Goal: Information Seeking & Learning: Learn about a topic

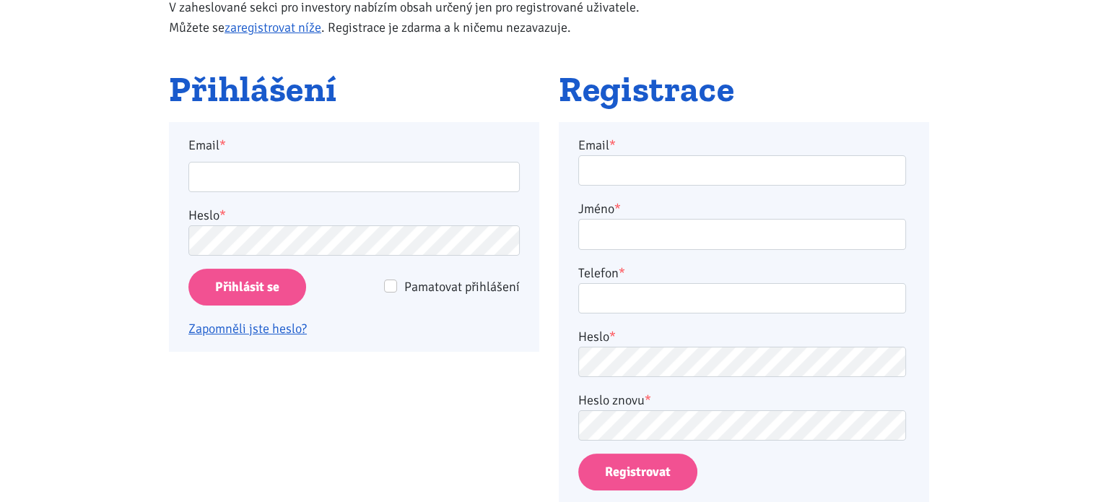
scroll to position [217, 0]
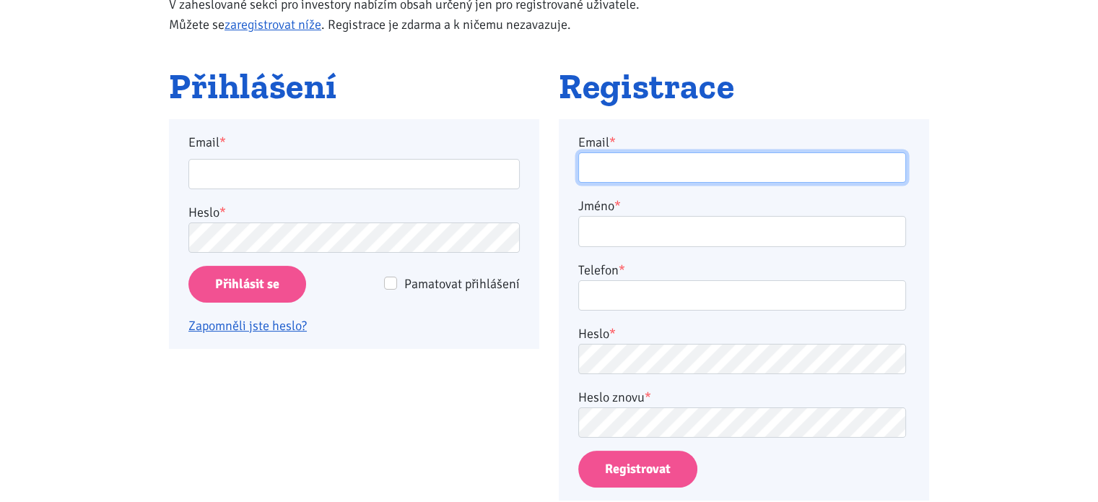
type input "alhaj@volny.cz"
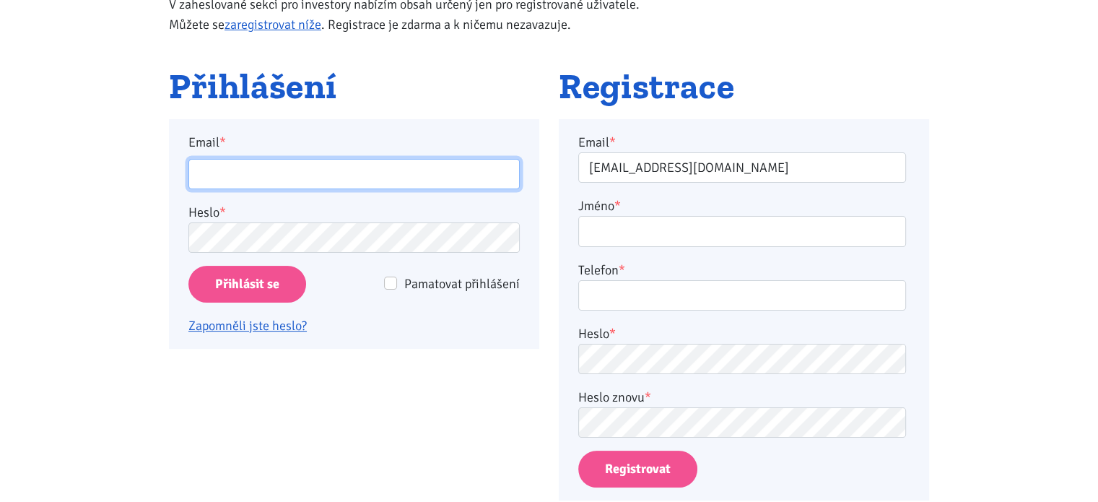
type input "alhaj@volny.cz"
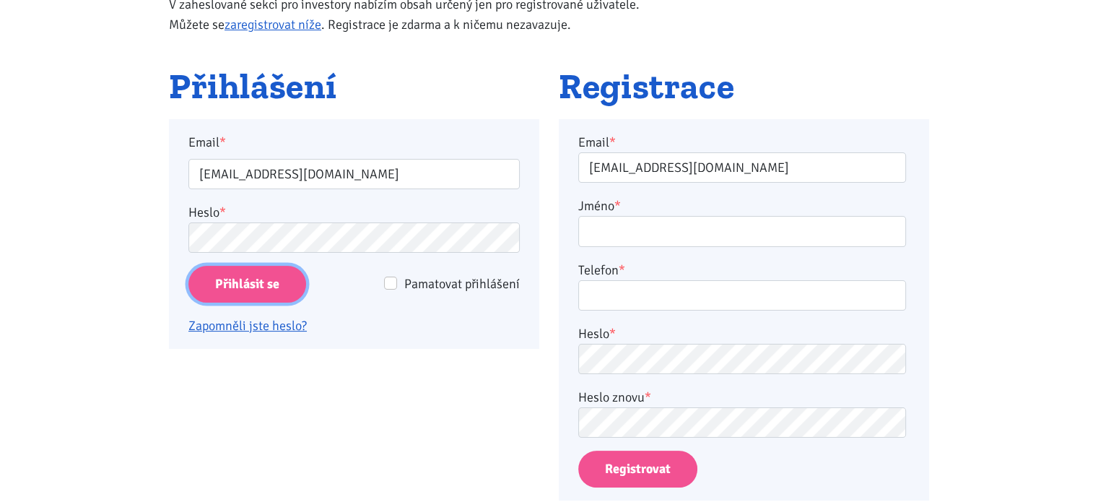
click at [232, 274] on input "Přihlásit se" at bounding box center [247, 284] width 118 height 37
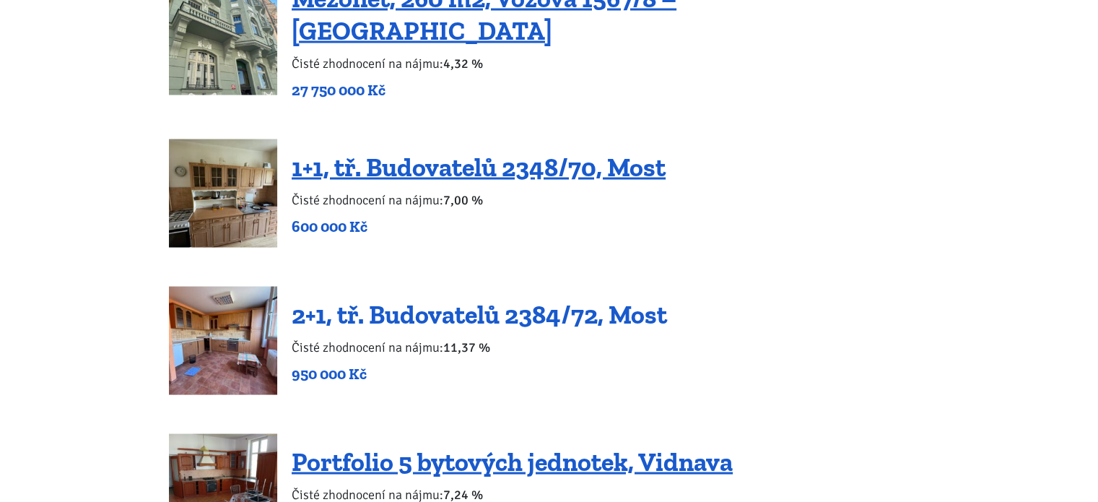
scroll to position [2752, 0]
click at [456, 299] on link "2+1, tř. Budovatelů 2384/72, Most" at bounding box center [479, 314] width 375 height 31
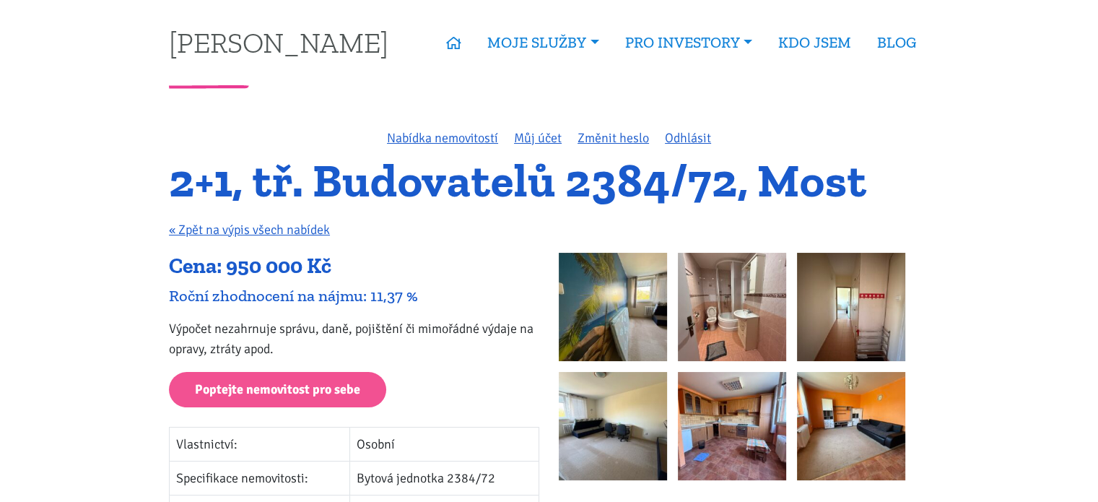
click at [579, 305] on img at bounding box center [613, 307] width 108 height 108
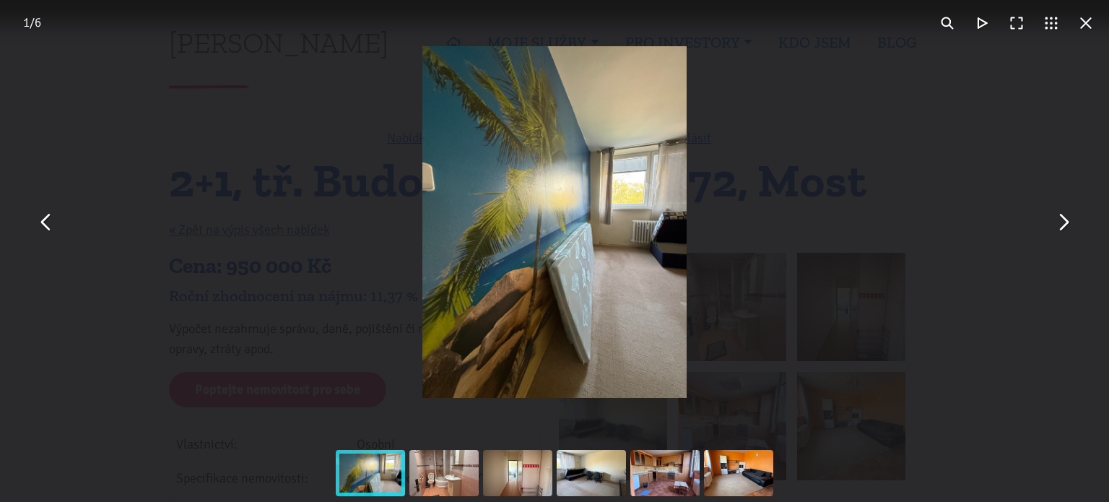
click at [1059, 230] on button "You can close this modal content with the ESC key" at bounding box center [1063, 222] width 35 height 35
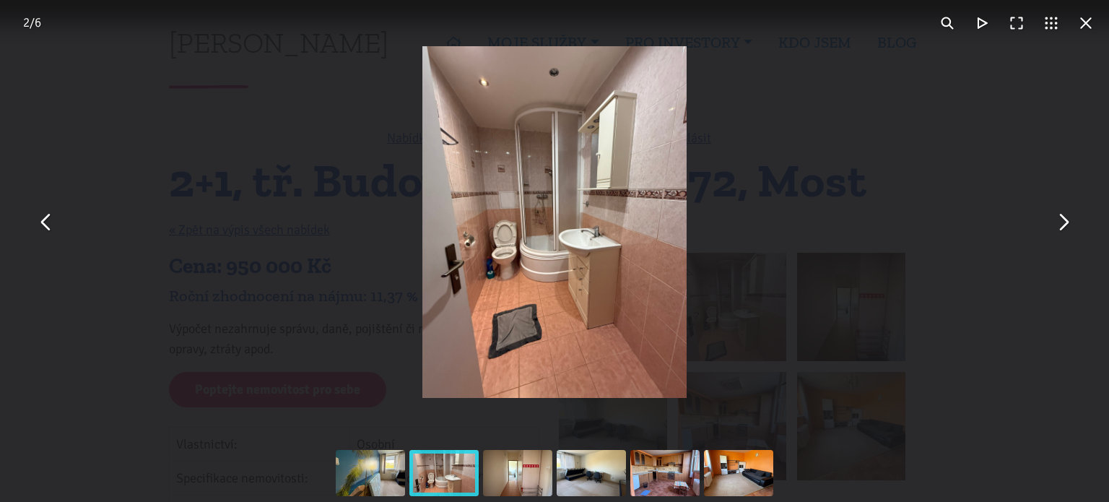
click at [1059, 230] on button "You can close this modal content with the ESC key" at bounding box center [1063, 222] width 35 height 35
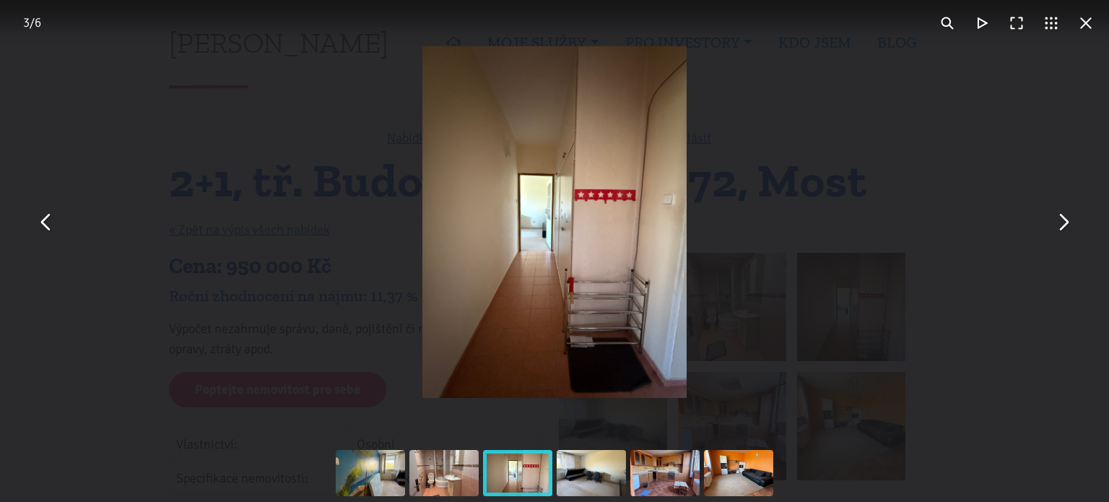
click at [1059, 230] on button "You can close this modal content with the ESC key" at bounding box center [1063, 222] width 35 height 35
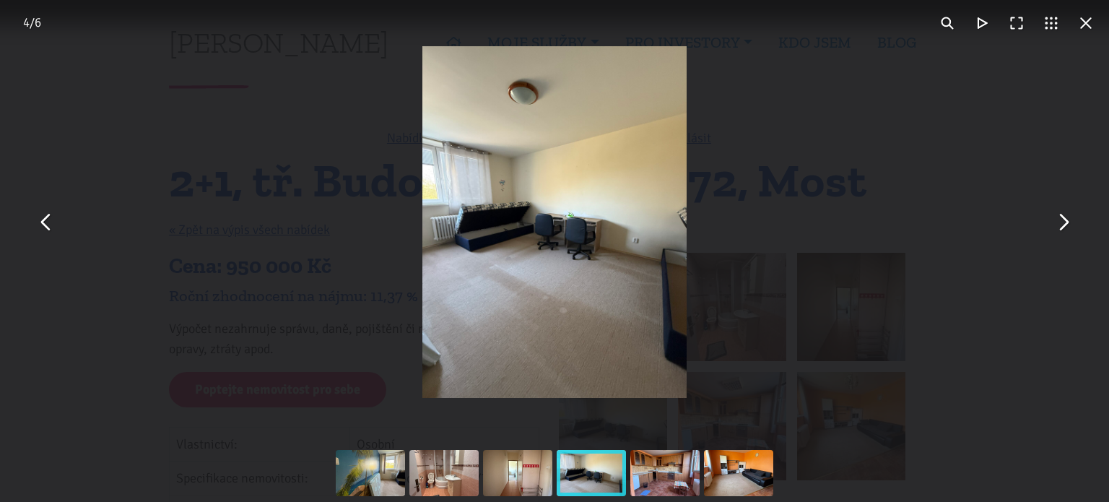
click at [1059, 230] on button "You can close this modal content with the ESC key" at bounding box center [1063, 222] width 35 height 35
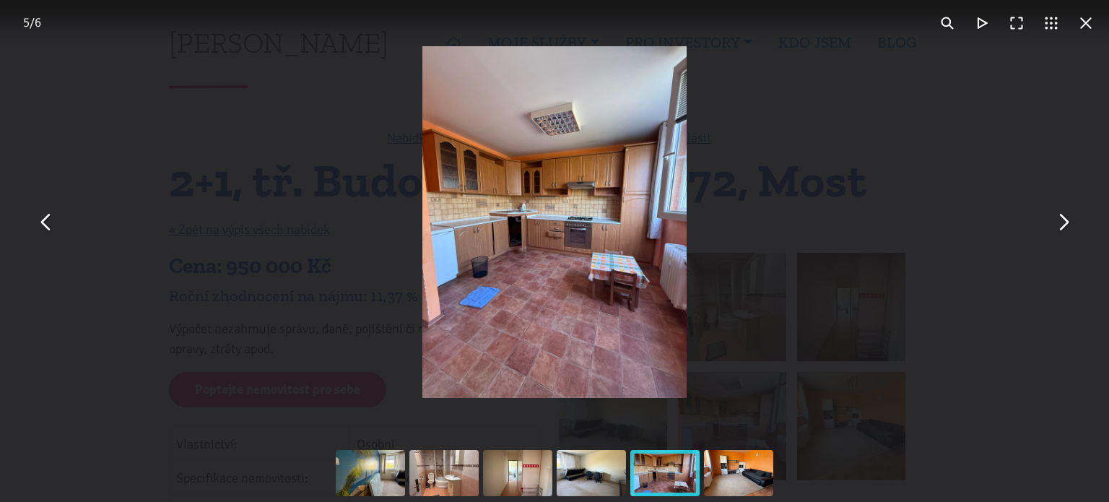
click at [1059, 230] on button "You can close this modal content with the ESC key" at bounding box center [1063, 222] width 35 height 35
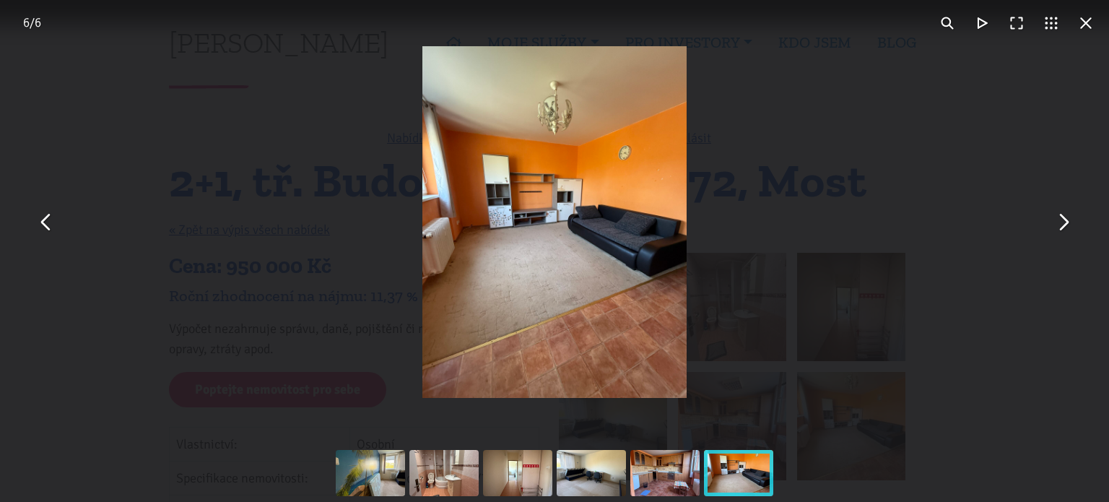
click at [1059, 230] on button "You can close this modal content with the ESC key" at bounding box center [1063, 222] width 35 height 35
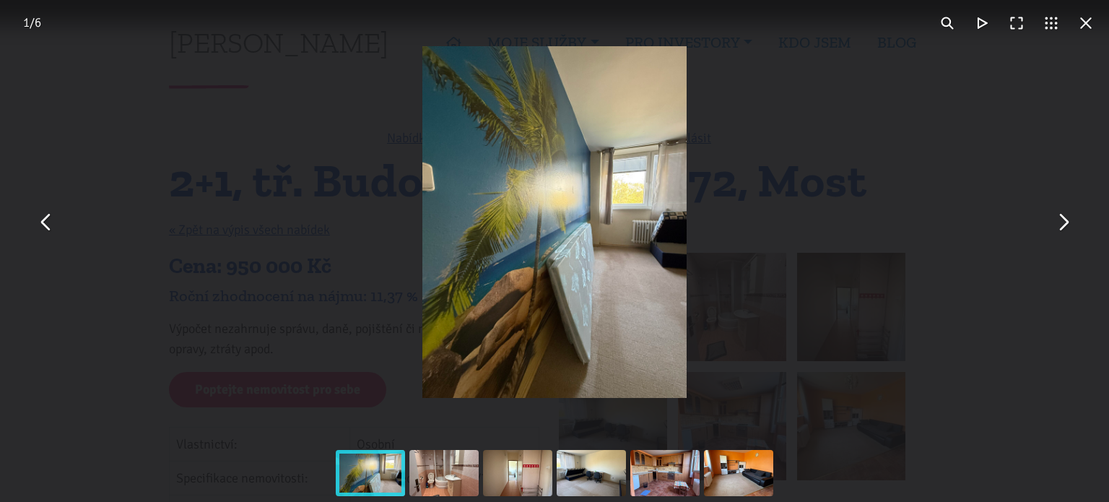
click at [1059, 230] on button "You can close this modal content with the ESC key" at bounding box center [1063, 222] width 35 height 35
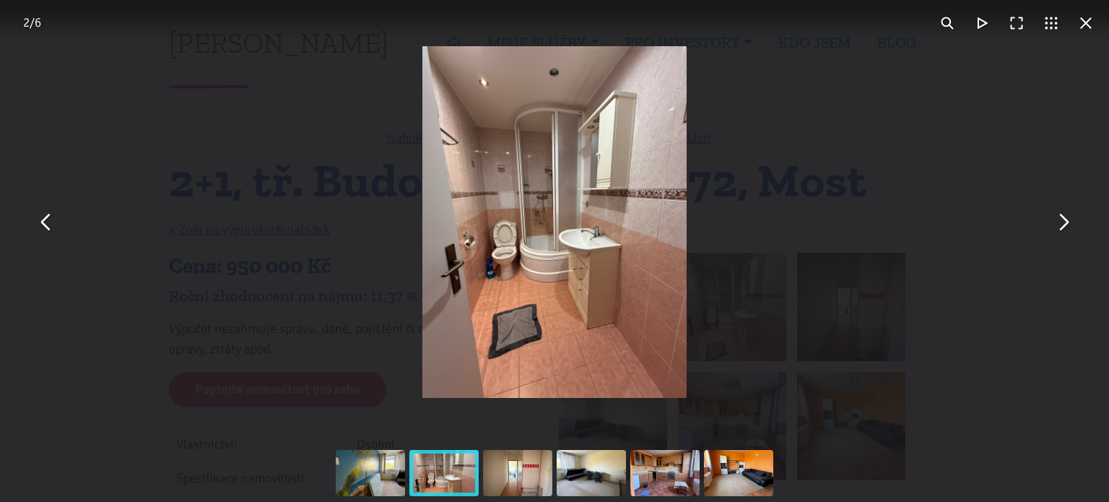
click at [42, 216] on button "You can close this modal content with the ESC key" at bounding box center [46, 222] width 35 height 35
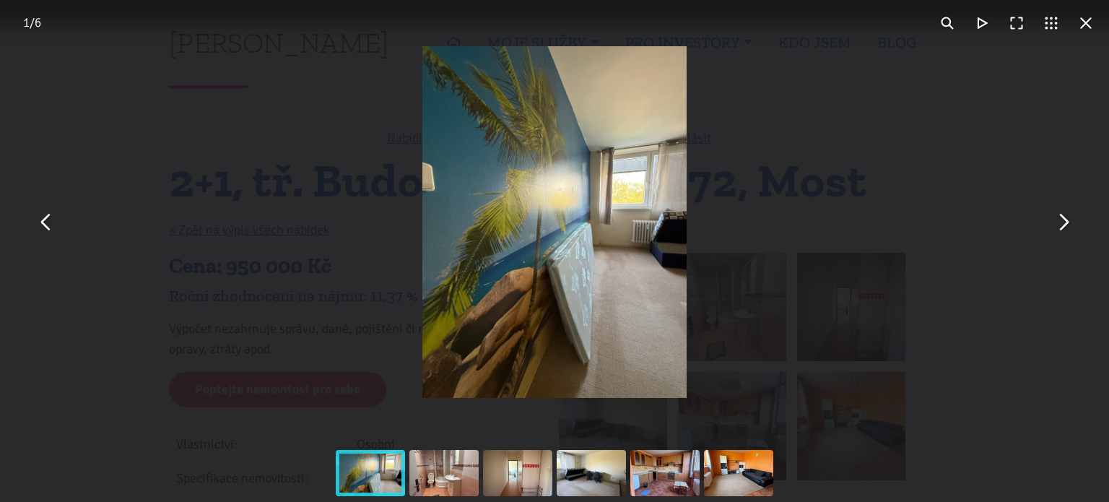
click at [635, 165] on img "You can close this modal content with the ESC key" at bounding box center [554, 222] width 264 height 352
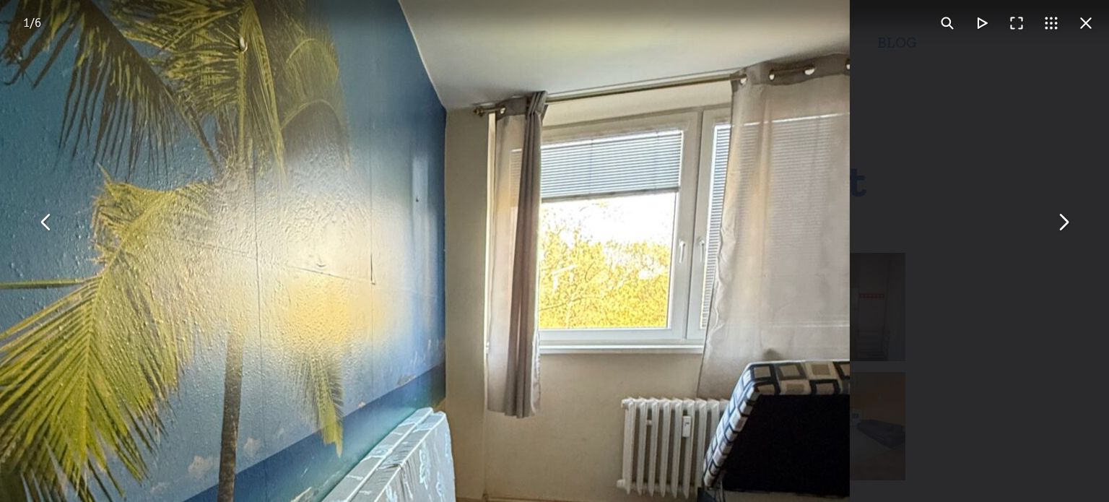
click at [1066, 226] on button "You can close this modal content with the ESC key" at bounding box center [1063, 222] width 35 height 35
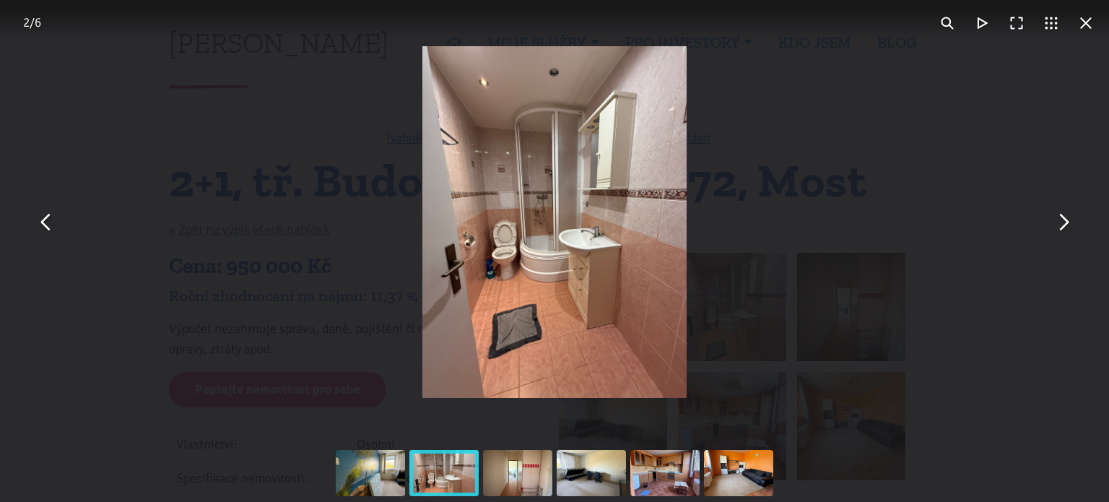
click at [1066, 226] on button "You can close this modal content with the ESC key" at bounding box center [1063, 222] width 35 height 35
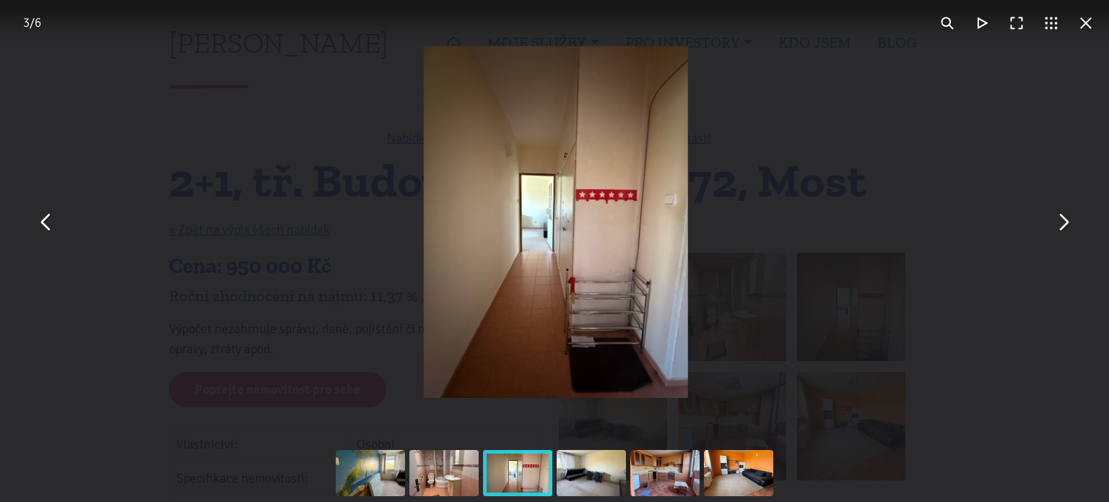
click at [1066, 226] on button "You can close this modal content with the ESC key" at bounding box center [1063, 222] width 35 height 35
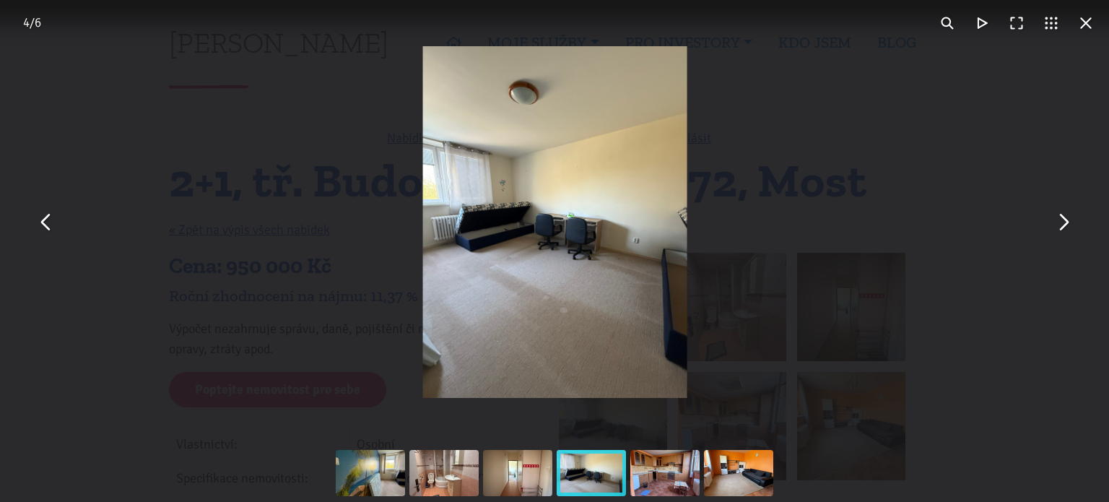
click at [1066, 226] on button "You can close this modal content with the ESC key" at bounding box center [1063, 222] width 35 height 35
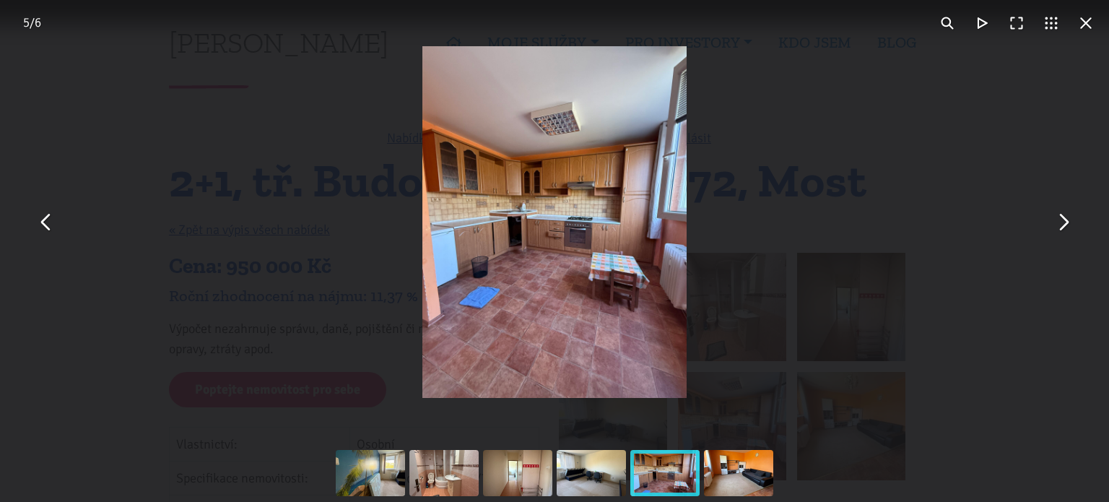
click at [1066, 226] on button "You can close this modal content with the ESC key" at bounding box center [1063, 222] width 35 height 35
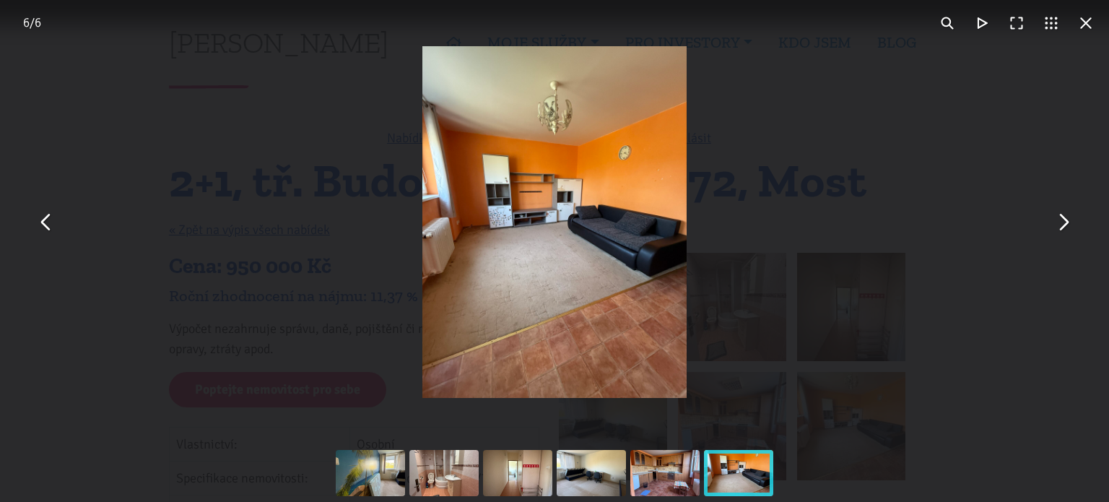
click at [1066, 226] on button "You can close this modal content with the ESC key" at bounding box center [1063, 222] width 35 height 35
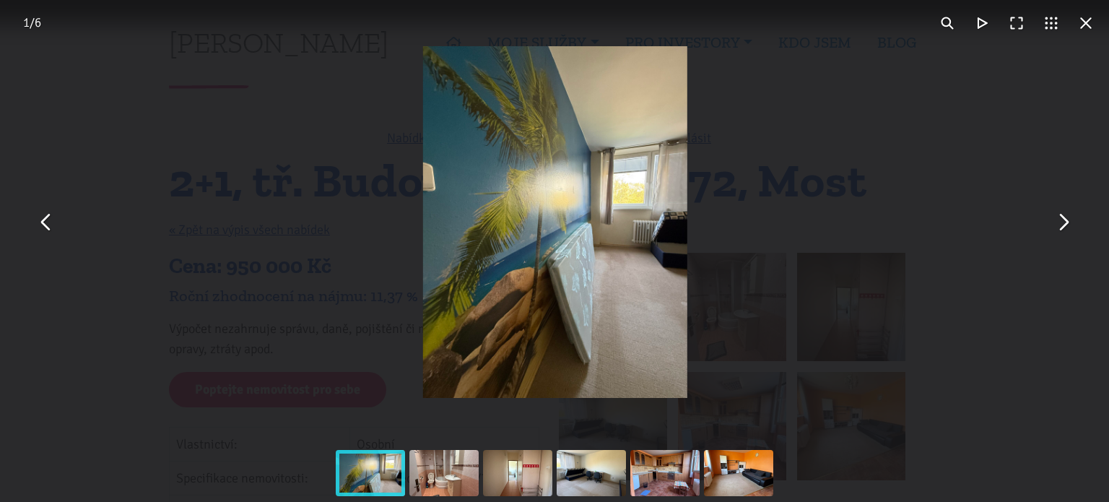
click at [1066, 226] on button "You can close this modal content with the ESC key" at bounding box center [1063, 222] width 35 height 35
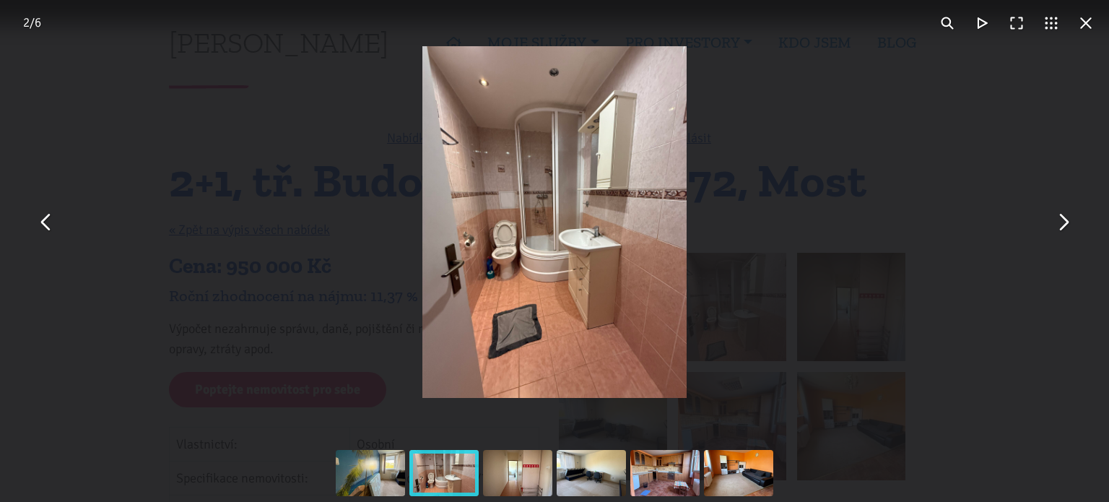
click at [1066, 226] on button "You can close this modal content with the ESC key" at bounding box center [1063, 222] width 35 height 35
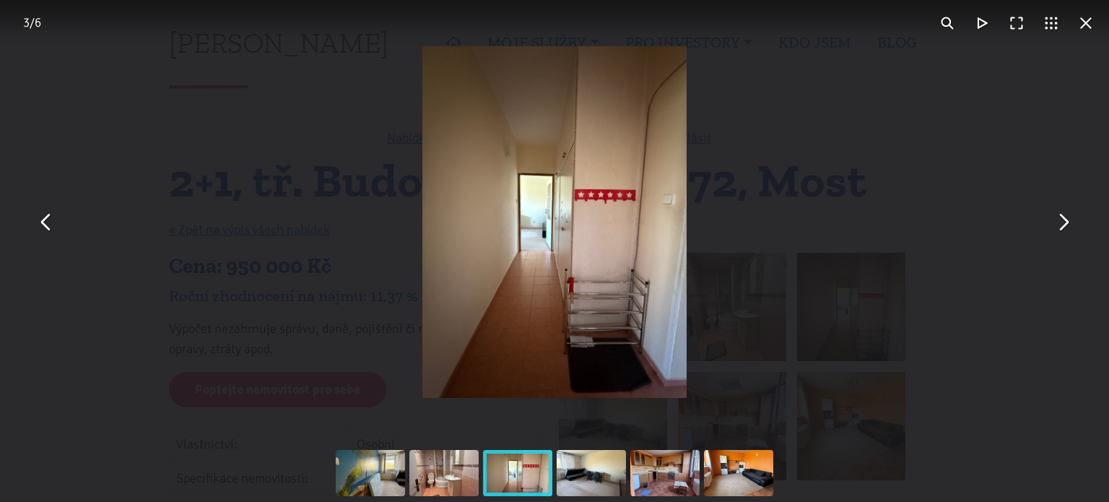
click at [1086, 25] on button "You can close this modal content with the ESC key" at bounding box center [1086, 23] width 35 height 35
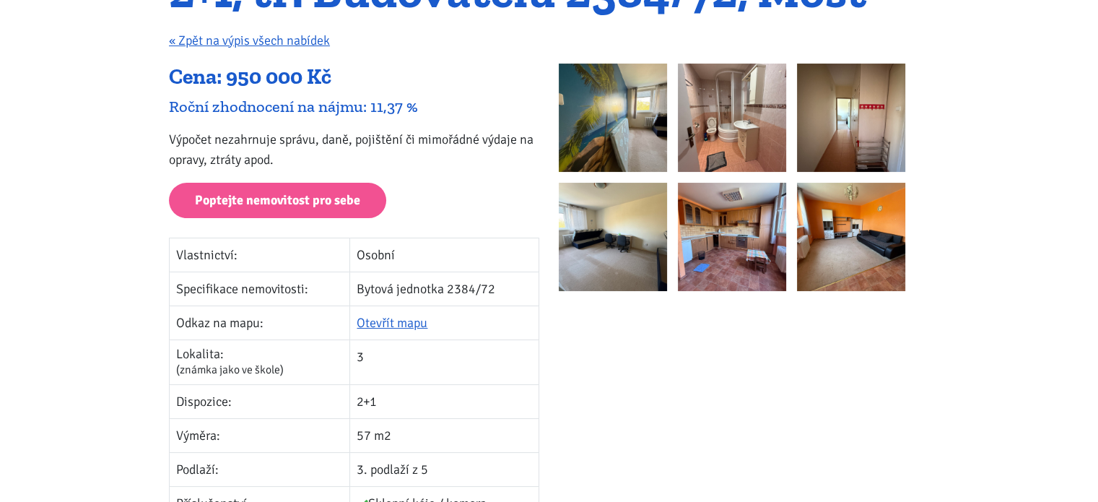
scroll to position [191, 0]
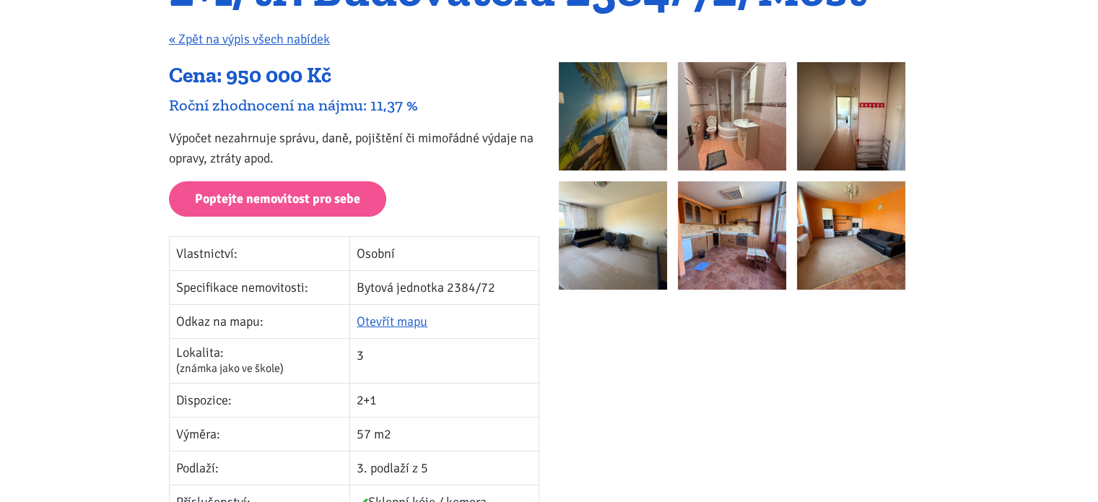
click at [797, 62] on link at bounding box center [851, 116] width 108 height 108
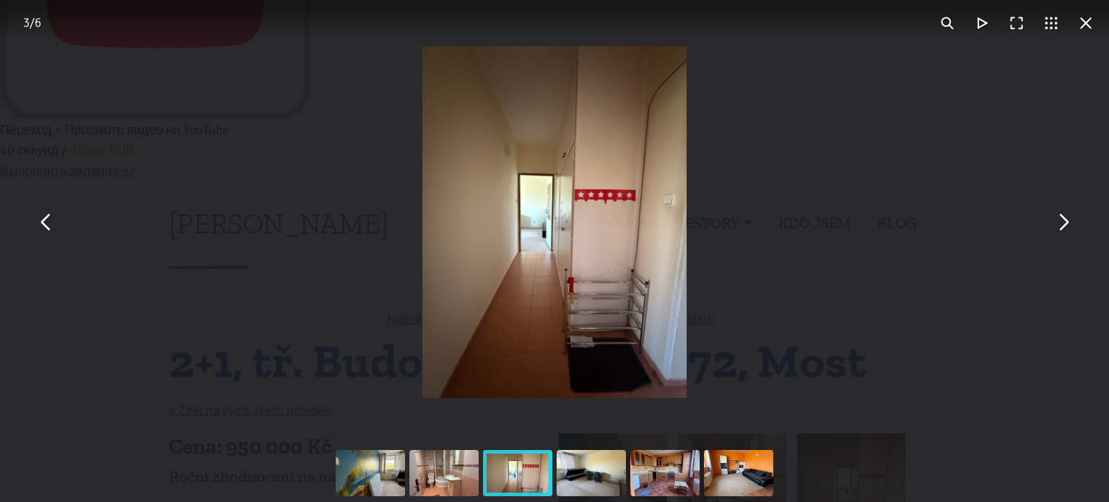
click at [310, 181] on div at bounding box center [155, 181] width 310 height 0
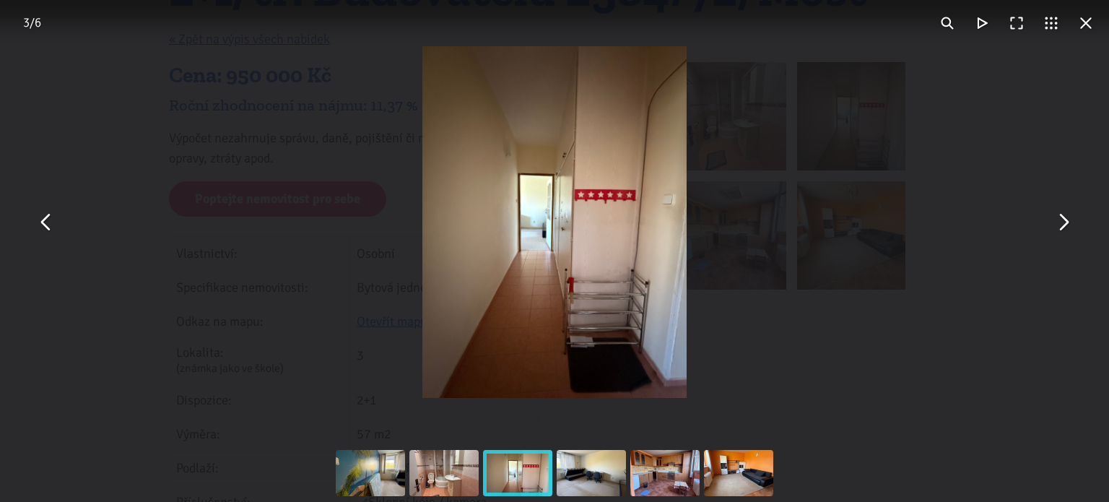
click at [1083, 21] on button "You can close this modal content with the ESC key" at bounding box center [1086, 23] width 35 height 35
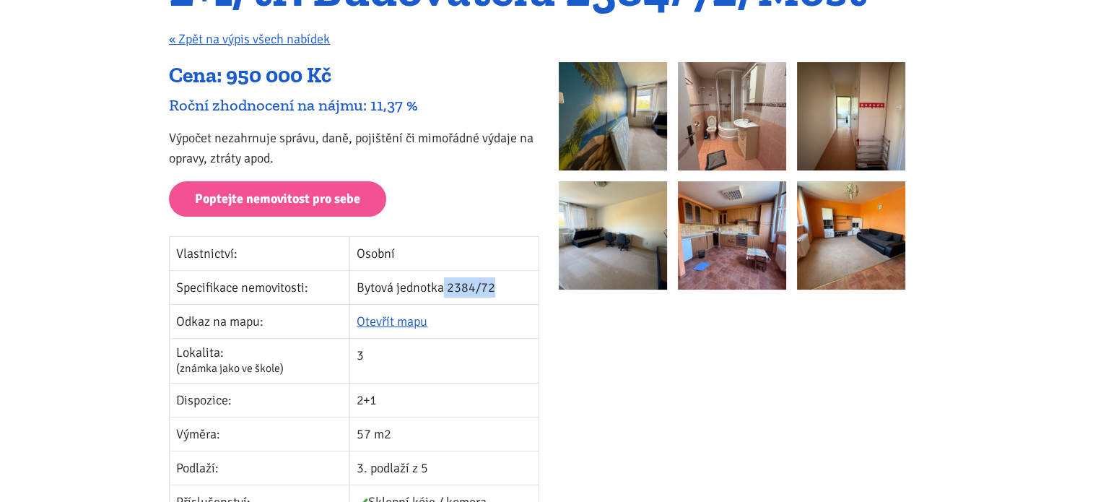
drag, startPoint x: 501, startPoint y: 285, endPoint x: 446, endPoint y: 285, distance: 54.9
click at [446, 285] on td "Bytová jednotka 2384/72" at bounding box center [444, 287] width 189 height 34
click at [256, 35] on link "« Zpět na výpis všech nabídek" at bounding box center [249, 39] width 161 height 16
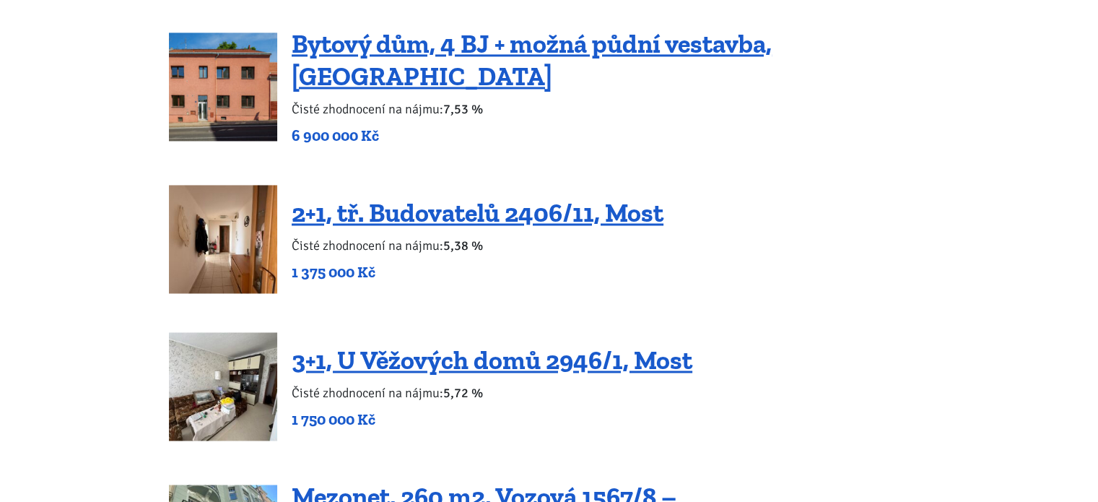
scroll to position [2258, 0]
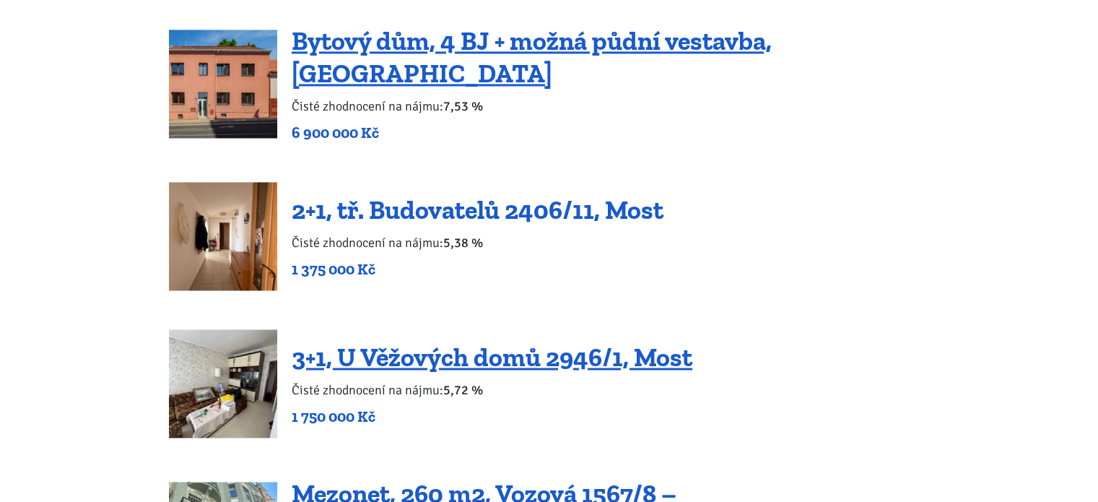
click at [539, 203] on link "2+1, tř. Budovatelů 2406/11, Most" at bounding box center [478, 209] width 372 height 31
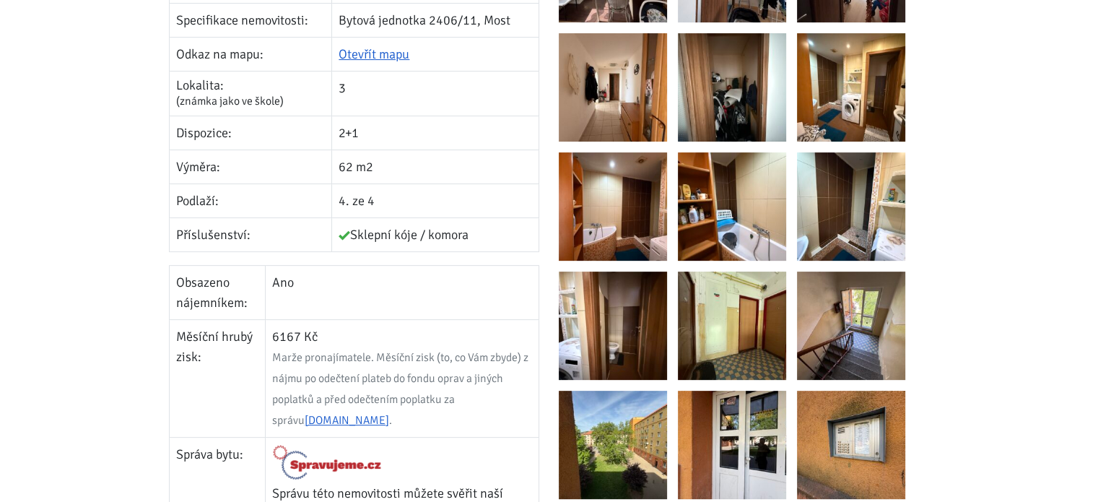
scroll to position [445, 0]
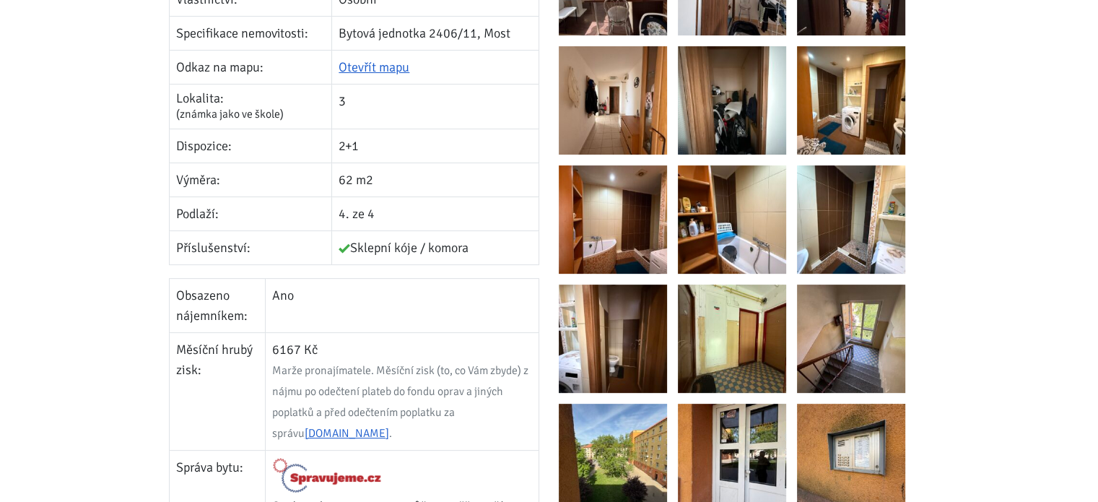
click at [626, 438] on img at bounding box center [613, 458] width 108 height 108
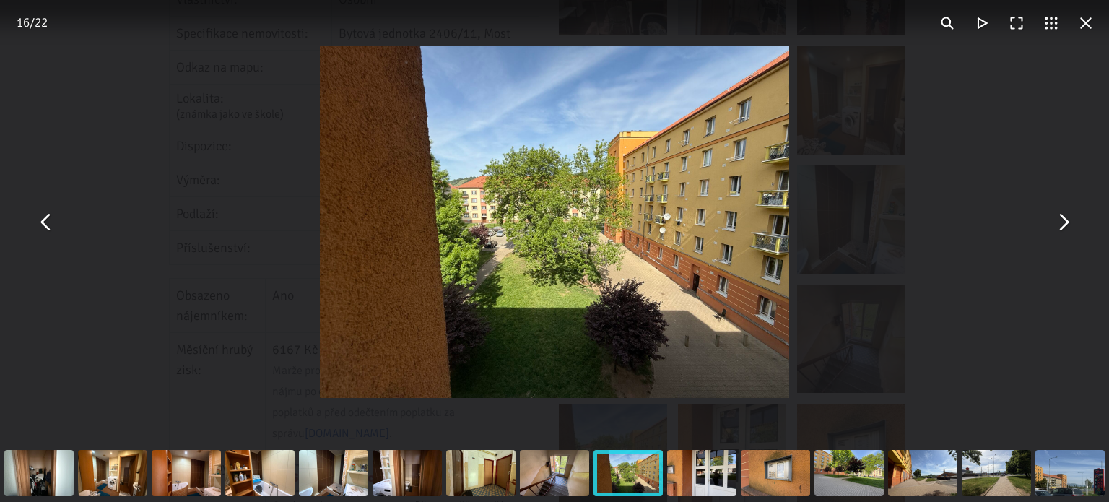
click at [1059, 233] on button "You can close this modal content with the ESC key" at bounding box center [1063, 222] width 35 height 35
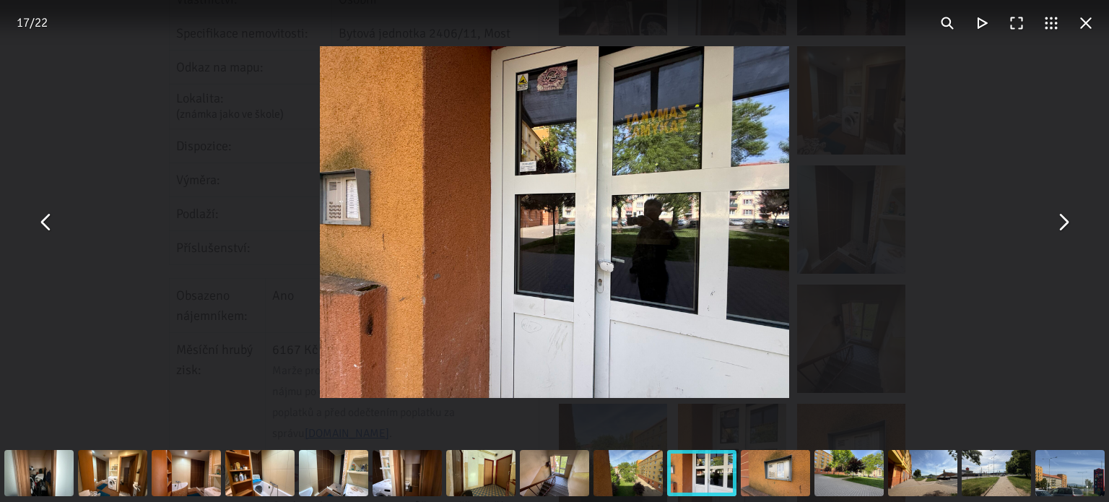
click at [1059, 233] on button "You can close this modal content with the ESC key" at bounding box center [1063, 222] width 35 height 35
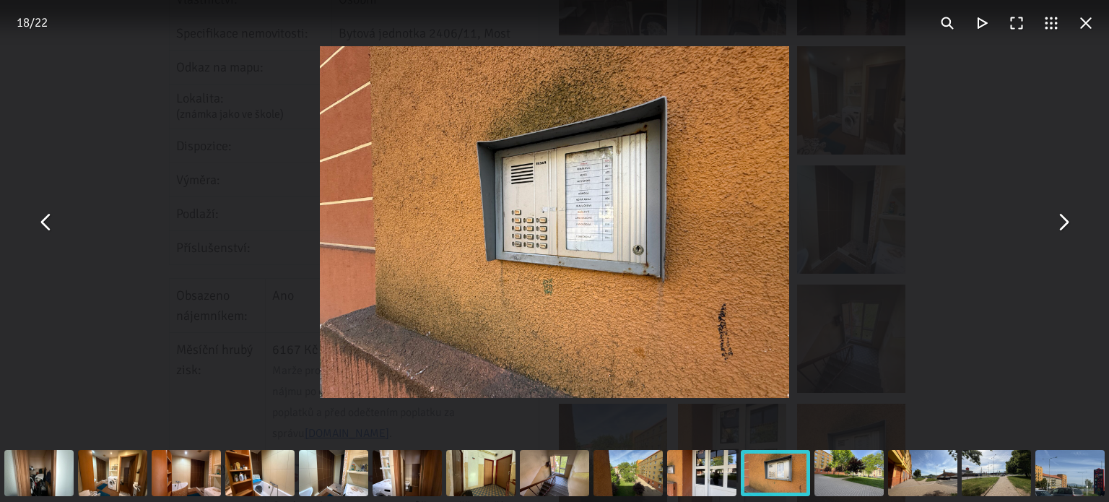
click at [1059, 233] on button "You can close this modal content with the ESC key" at bounding box center [1063, 222] width 35 height 35
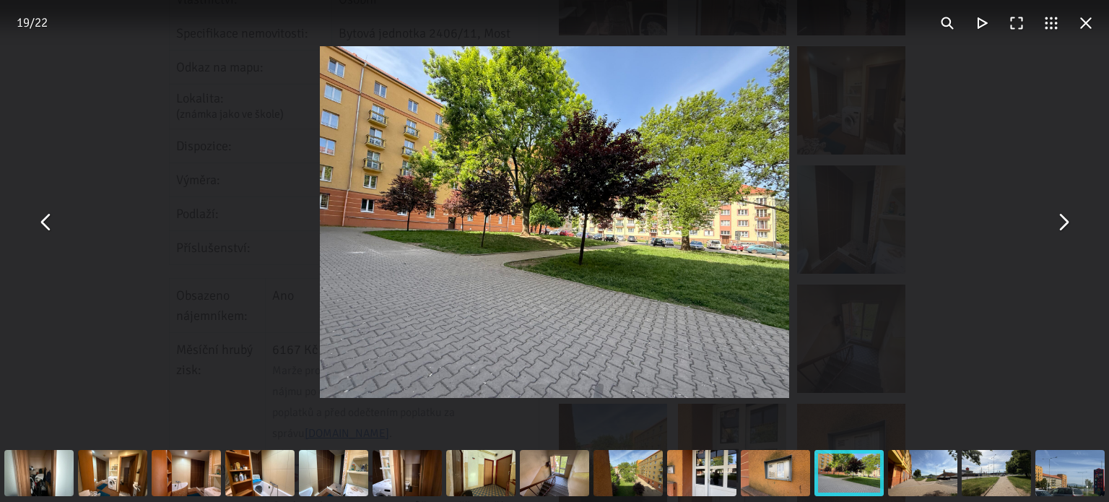
click at [1059, 233] on button "You can close this modal content with the ESC key" at bounding box center [1063, 222] width 35 height 35
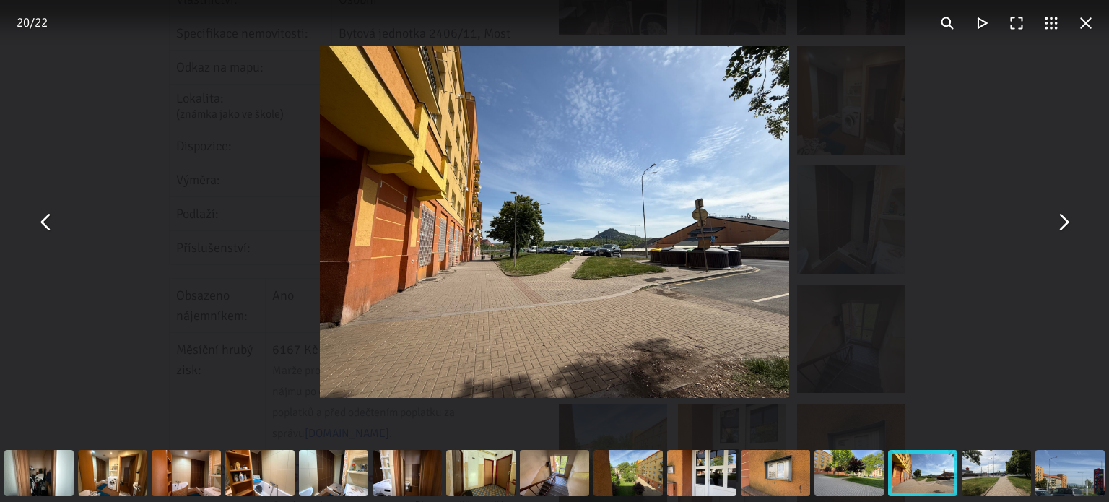
click at [1060, 218] on button "You can close this modal content with the ESC key" at bounding box center [1063, 222] width 35 height 35
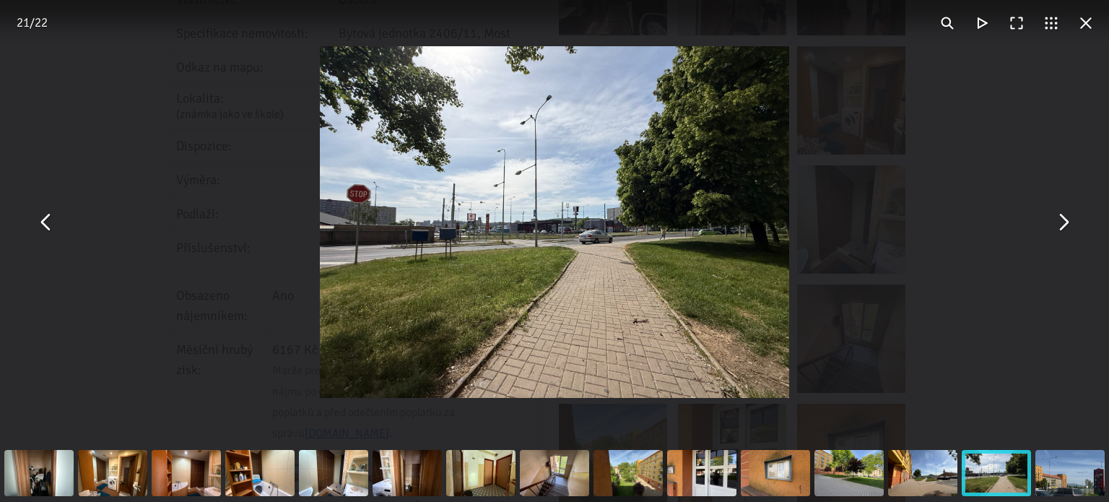
click at [1060, 218] on button "You can close this modal content with the ESC key" at bounding box center [1063, 222] width 35 height 35
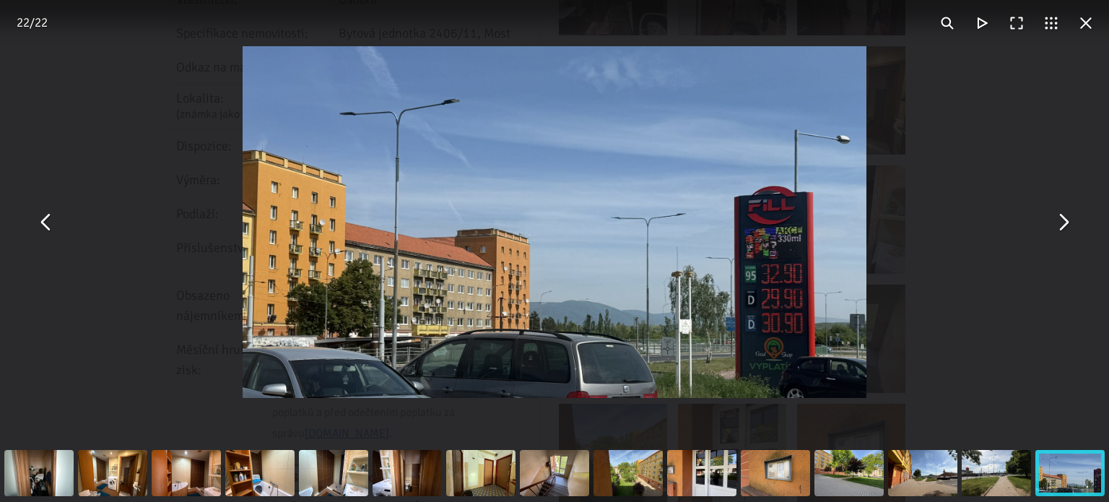
click at [1060, 218] on button "You can close this modal content with the ESC key" at bounding box center [1063, 222] width 35 height 35
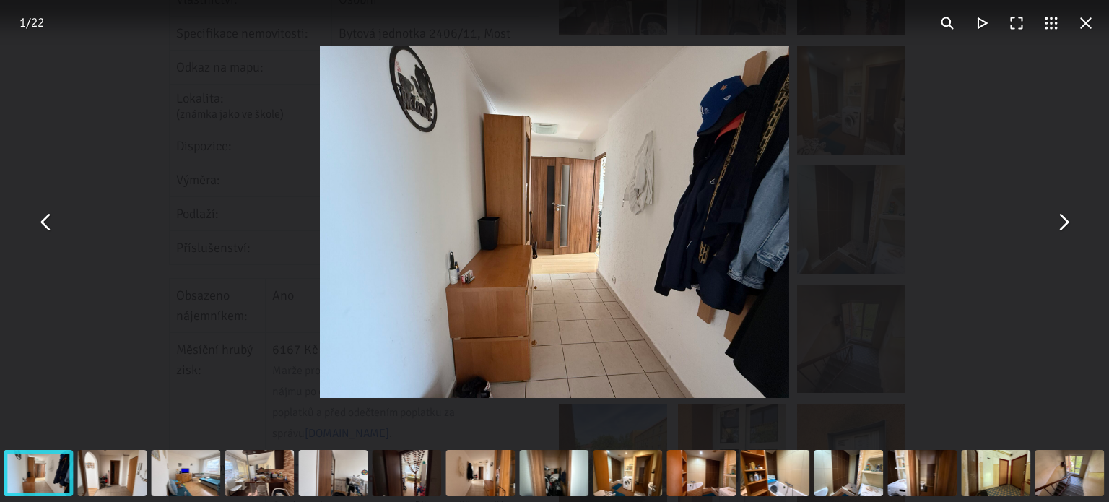
click at [1060, 218] on button "You can close this modal content with the ESC key" at bounding box center [1063, 222] width 35 height 35
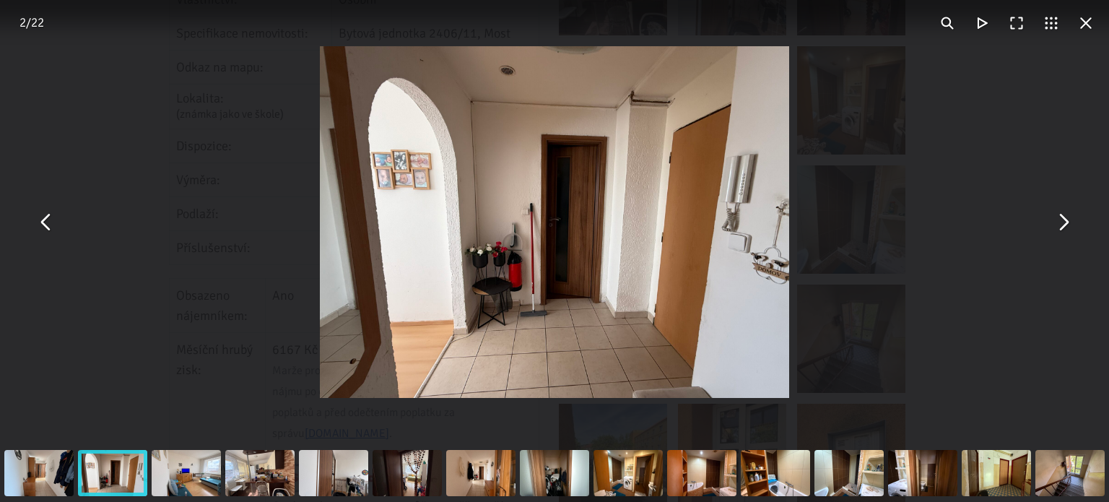
click at [1060, 218] on button "You can close this modal content with the ESC key" at bounding box center [1063, 222] width 35 height 35
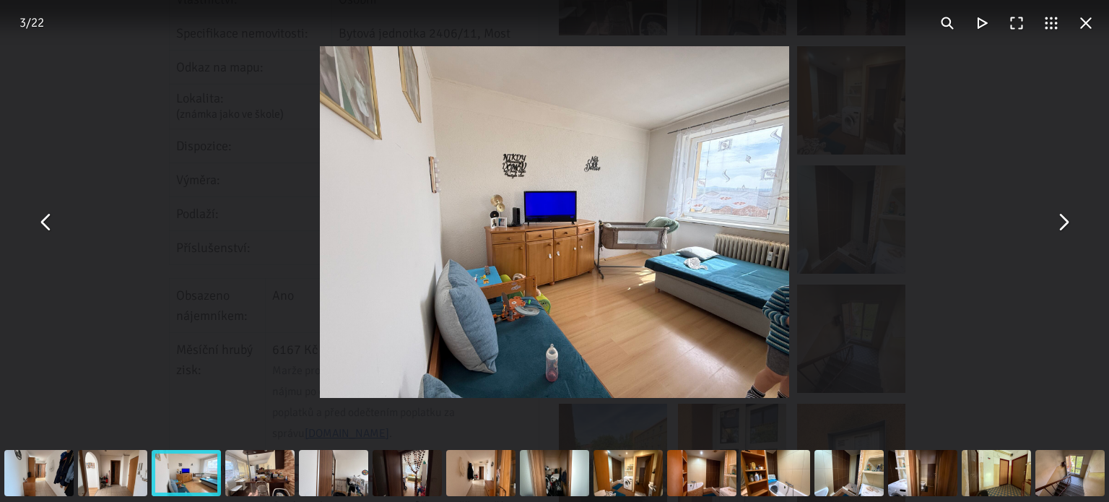
click at [1060, 218] on button "You can close this modal content with the ESC key" at bounding box center [1063, 222] width 35 height 35
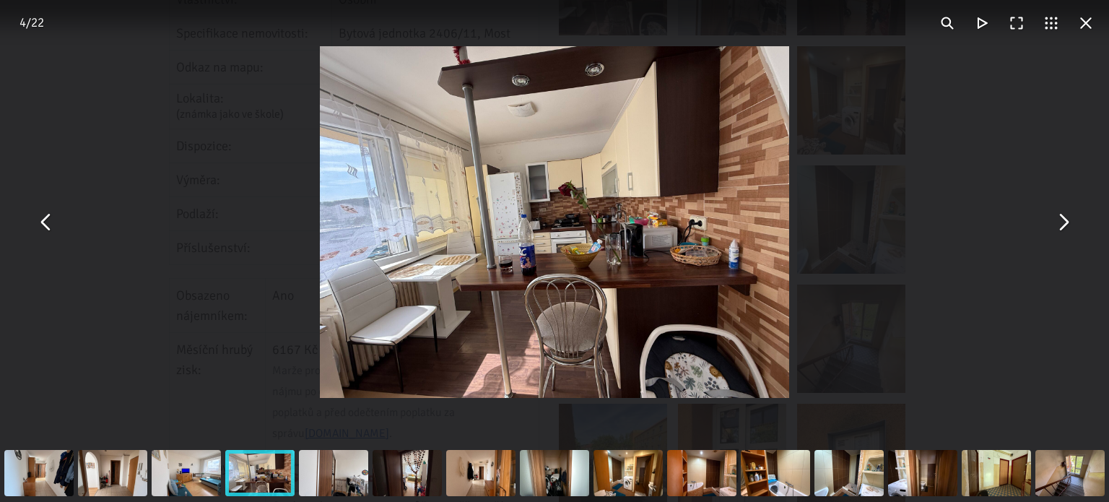
click at [1060, 218] on button "You can close this modal content with the ESC key" at bounding box center [1063, 222] width 35 height 35
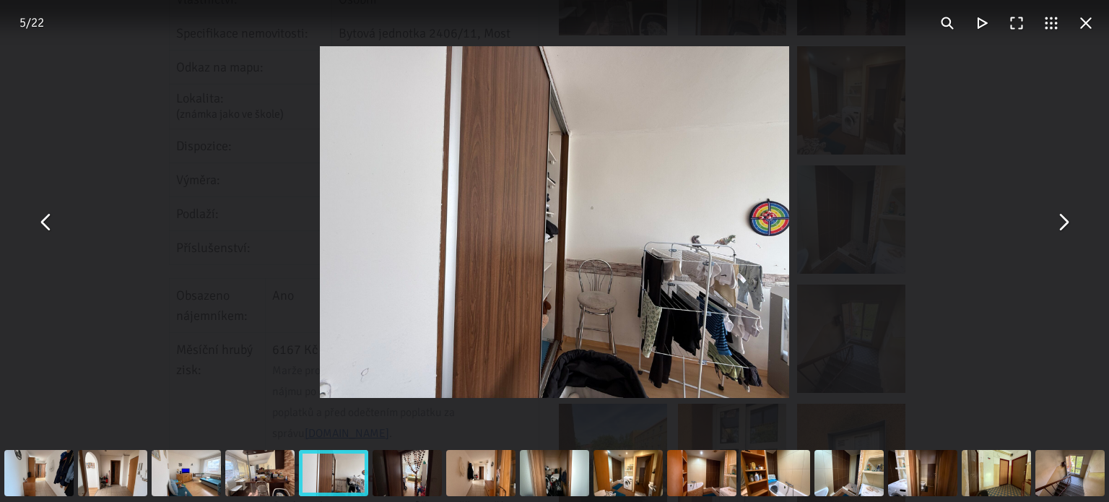
click at [1060, 218] on button "You can close this modal content with the ESC key" at bounding box center [1063, 222] width 35 height 35
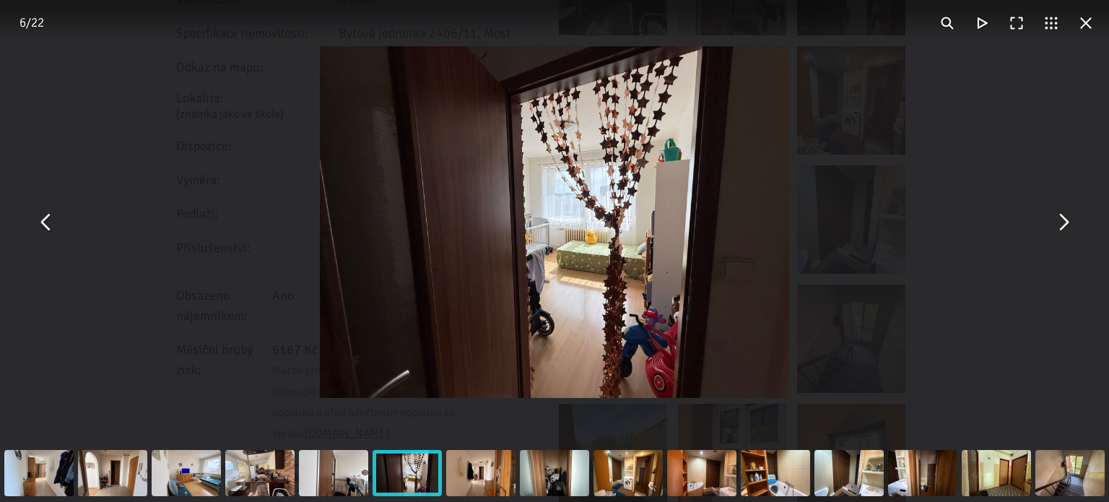
click at [1060, 218] on button "You can close this modal content with the ESC key" at bounding box center [1063, 222] width 35 height 35
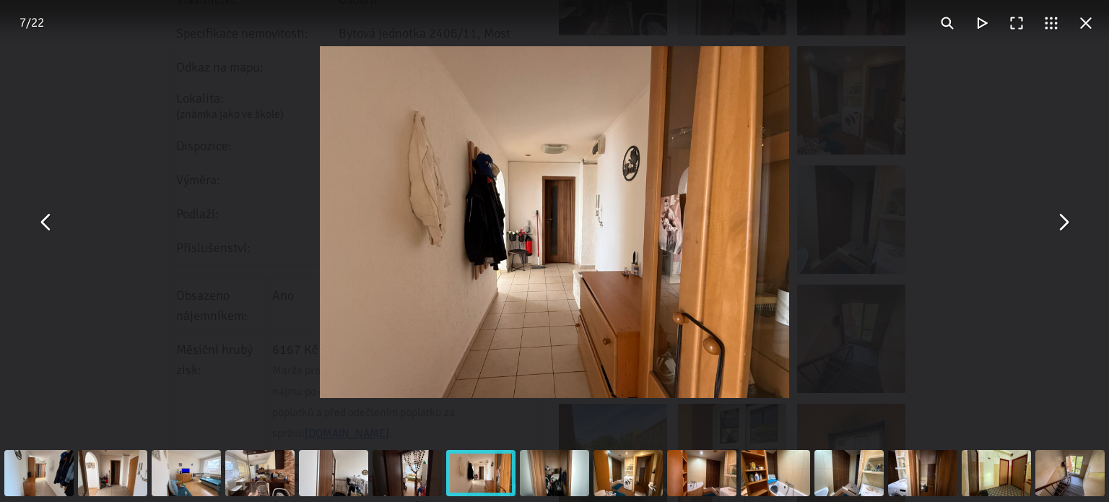
click at [1060, 218] on button "You can close this modal content with the ESC key" at bounding box center [1063, 222] width 35 height 35
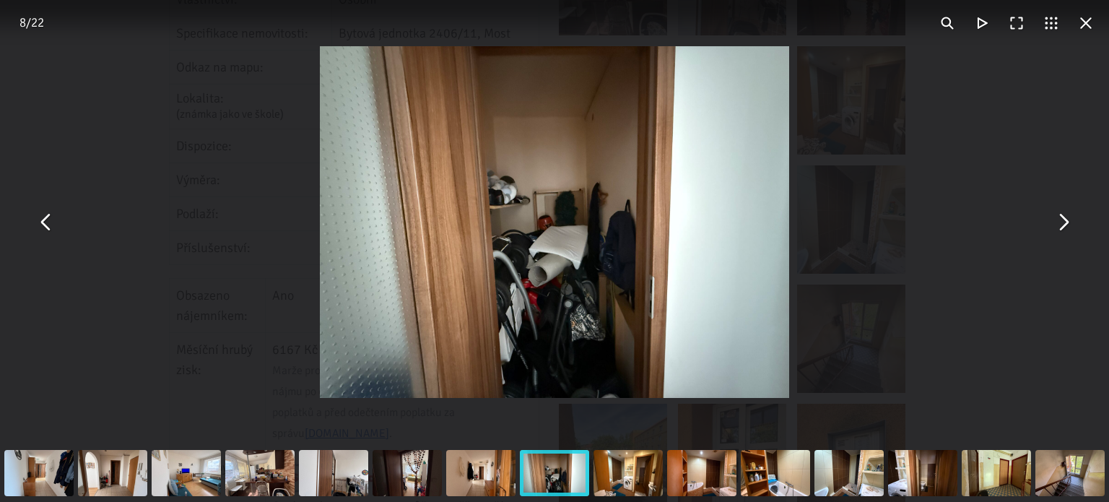
click at [1060, 218] on button "You can close this modal content with the ESC key" at bounding box center [1063, 222] width 35 height 35
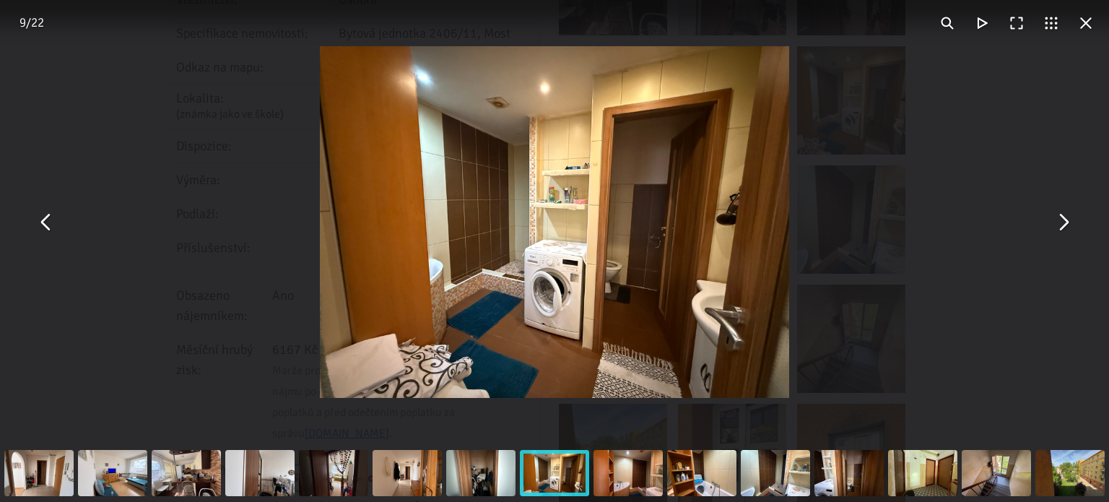
click at [1060, 218] on button "You can close this modal content with the ESC key" at bounding box center [1063, 222] width 35 height 35
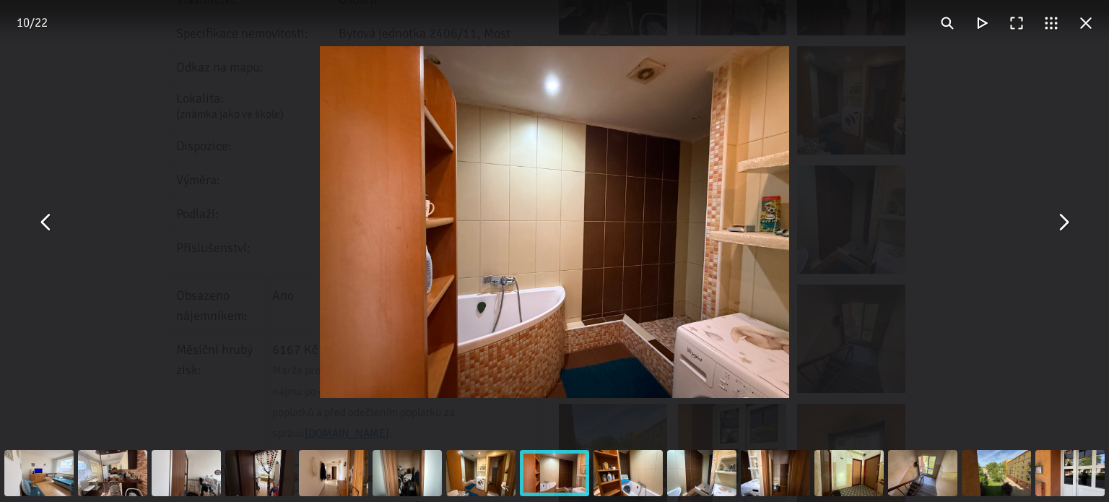
click at [1060, 218] on button "You can close this modal content with the ESC key" at bounding box center [1063, 222] width 35 height 35
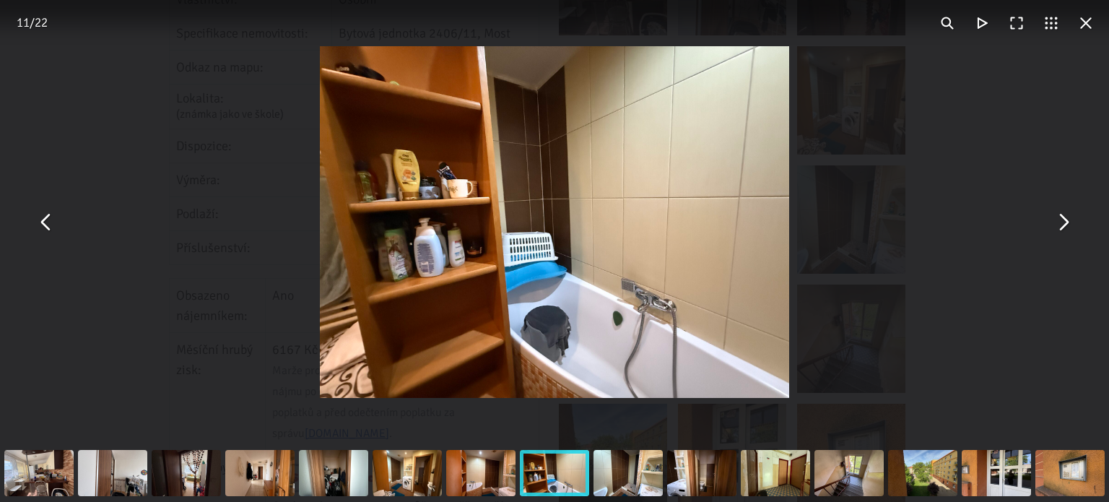
click at [1060, 218] on button "You can close this modal content with the ESC key" at bounding box center [1063, 222] width 35 height 35
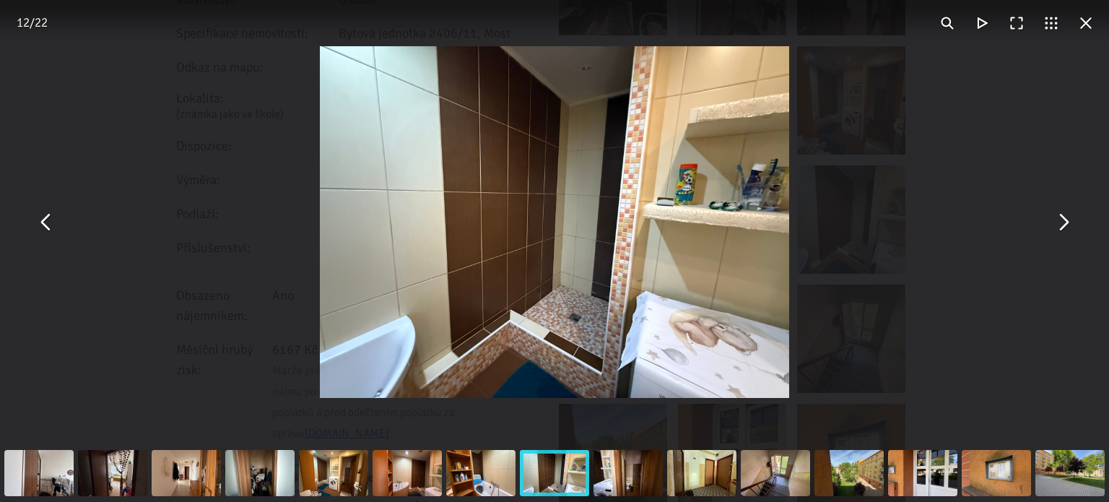
click at [1060, 218] on button "You can close this modal content with the ESC key" at bounding box center [1063, 222] width 35 height 35
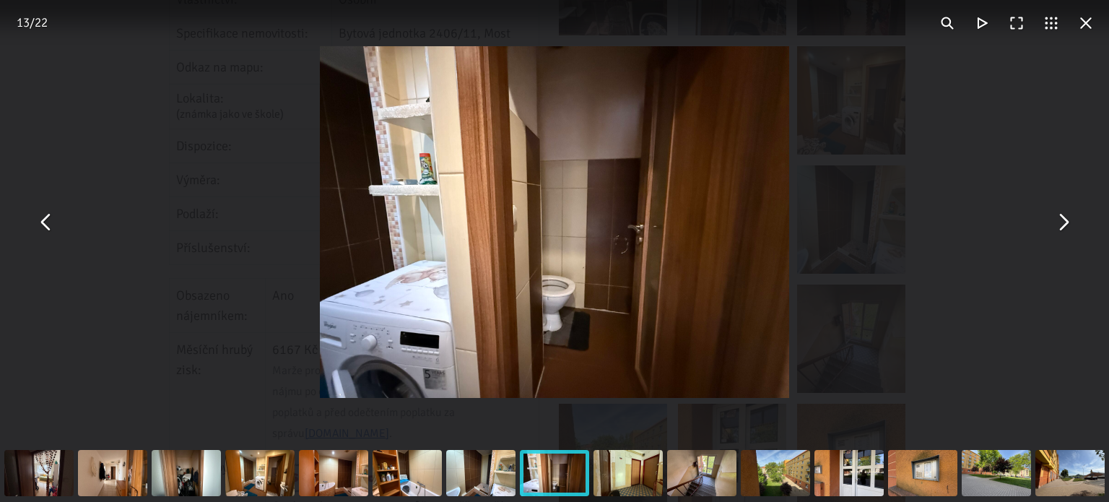
click at [1060, 218] on button "You can close this modal content with the ESC key" at bounding box center [1063, 222] width 35 height 35
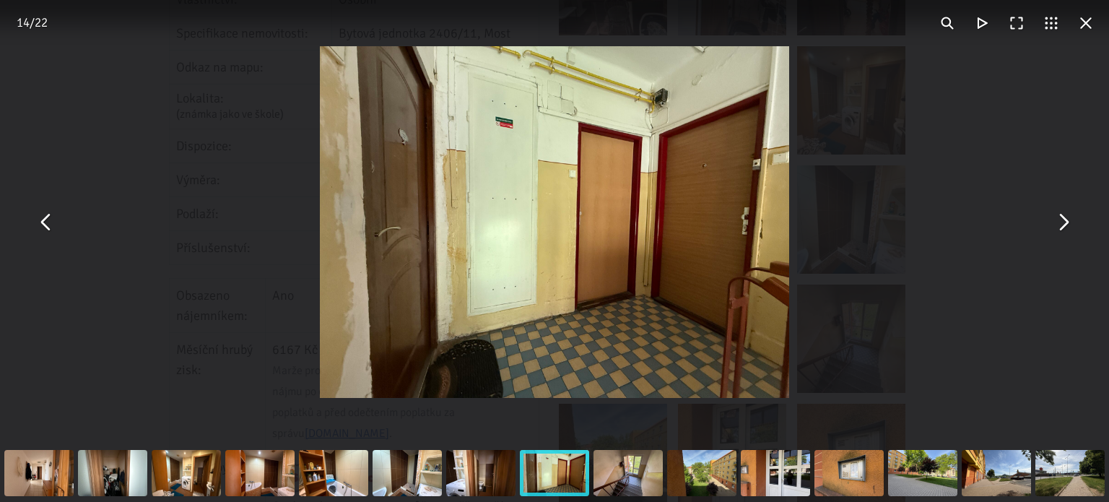
click at [1060, 218] on button "You can close this modal content with the ESC key" at bounding box center [1063, 222] width 35 height 35
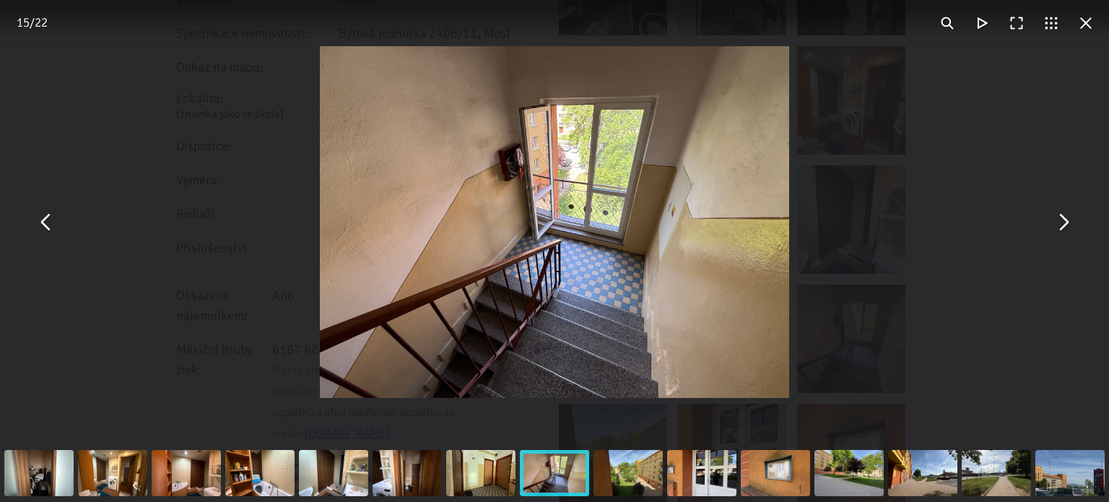
click at [1060, 218] on button "You can close this modal content with the ESC key" at bounding box center [1063, 222] width 35 height 35
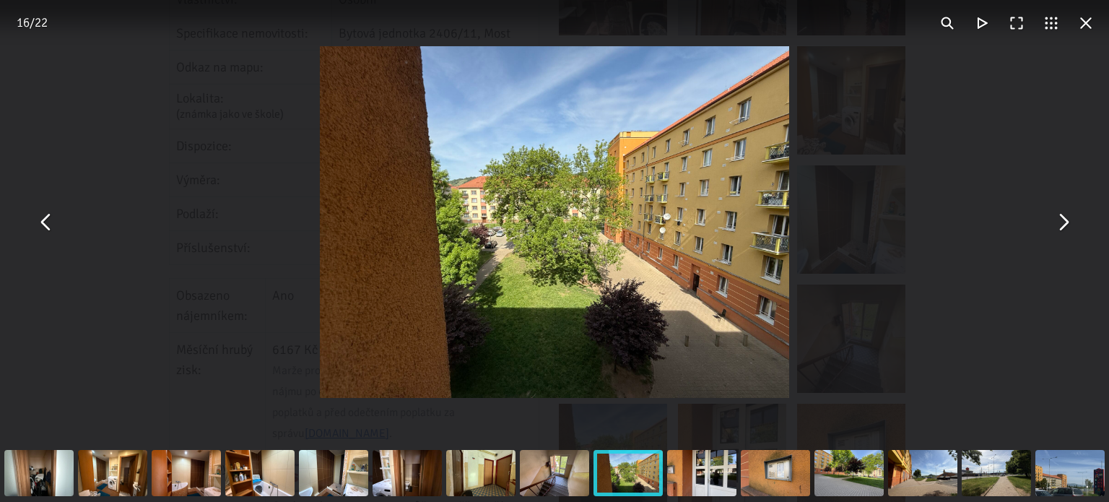
click at [1060, 218] on button "You can close this modal content with the ESC key" at bounding box center [1063, 222] width 35 height 35
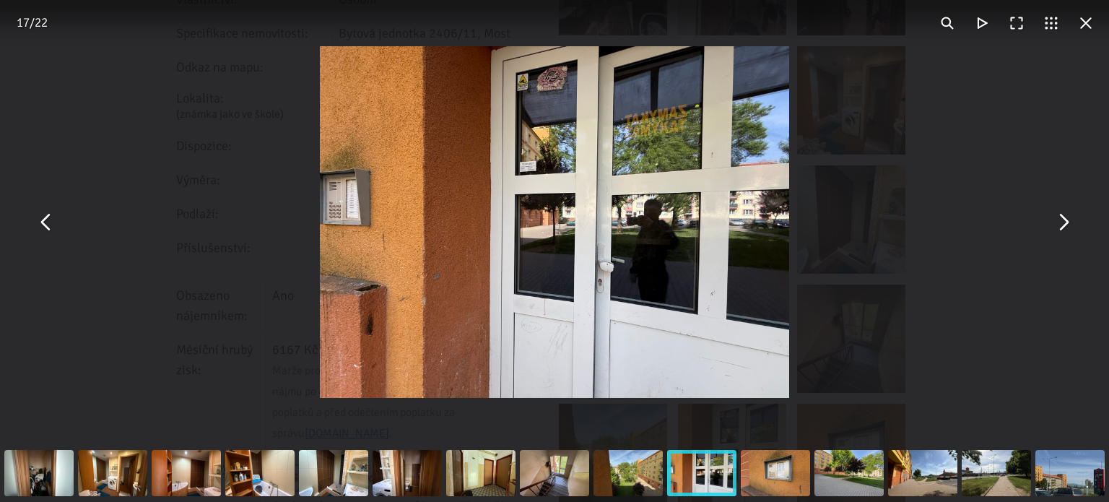
click at [1060, 218] on button "You can close this modal content with the ESC key" at bounding box center [1063, 222] width 35 height 35
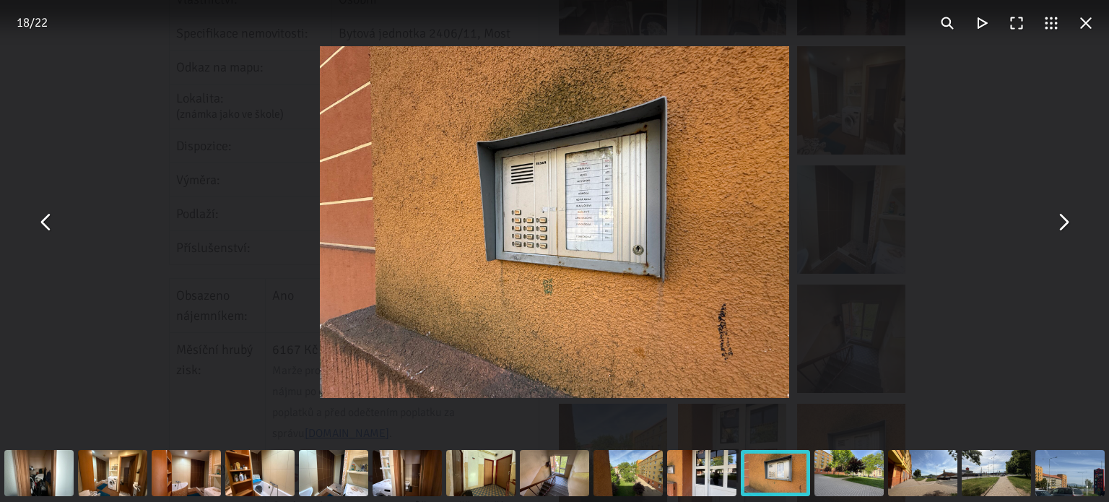
click at [1092, 27] on button "You can close this modal content with the ESC key" at bounding box center [1086, 23] width 35 height 35
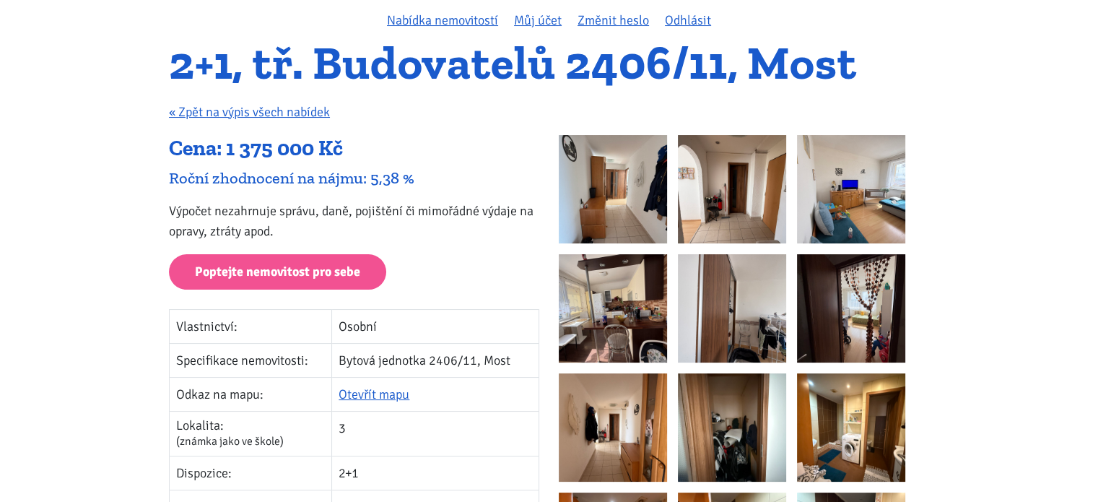
scroll to position [0, 0]
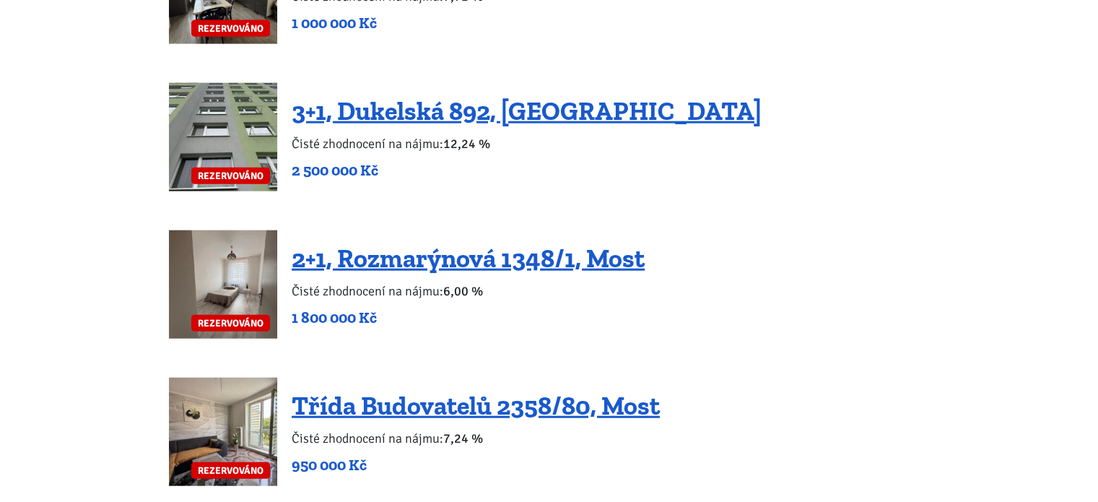
scroll to position [3397, 0]
click at [471, 391] on link "Třída Budovatelů 2358/80, Most" at bounding box center [476, 406] width 368 height 31
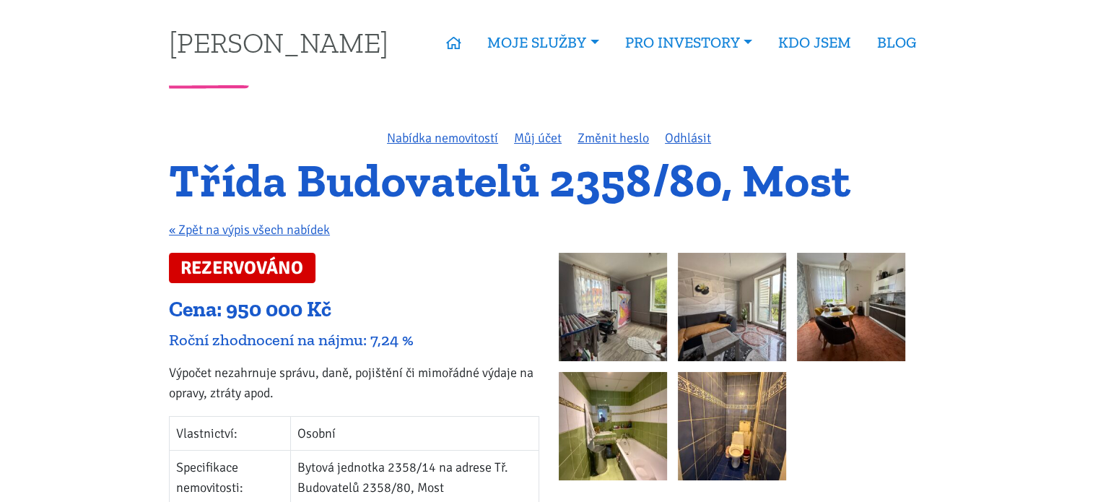
click at [608, 265] on img at bounding box center [613, 307] width 108 height 108
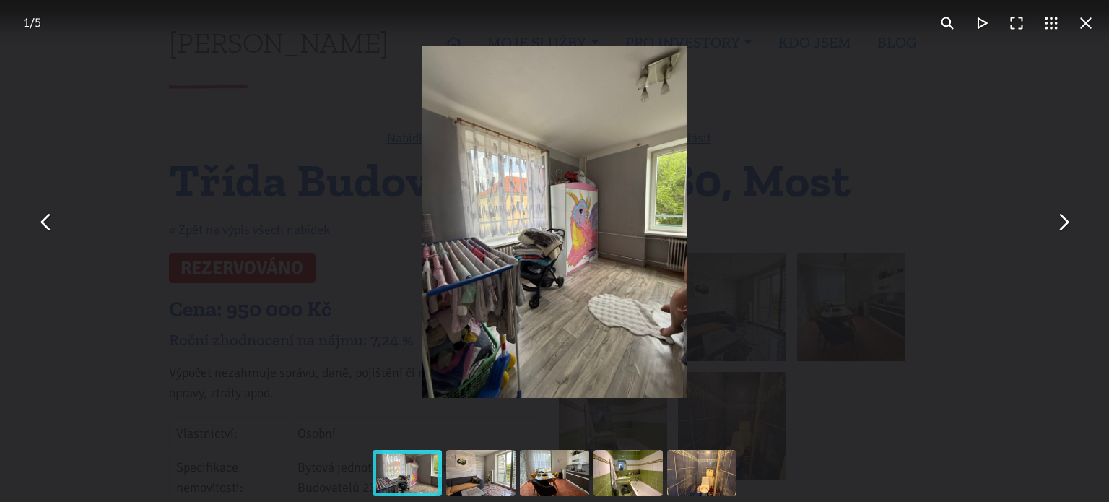
click at [1061, 234] on button "You can close this modal content with the ESC key" at bounding box center [1063, 222] width 35 height 35
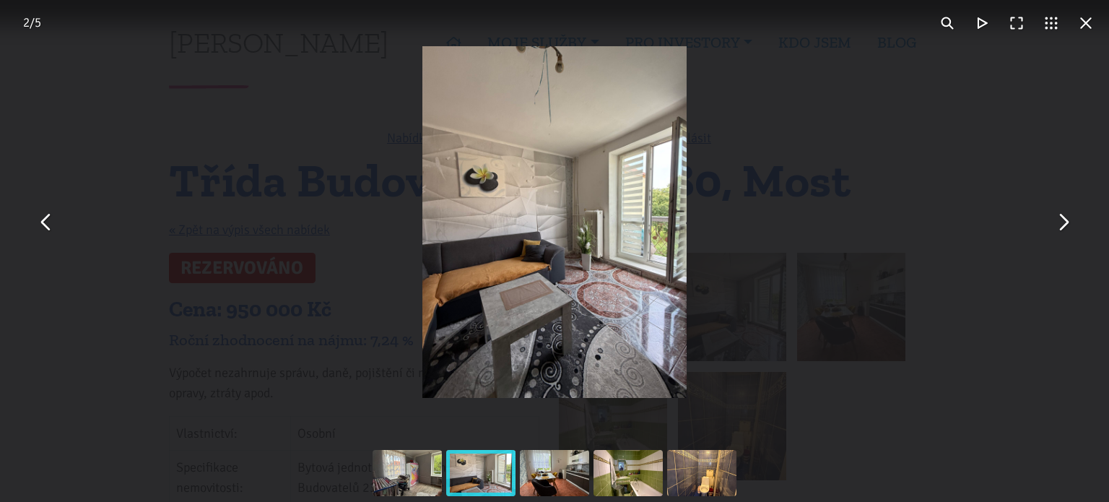
click at [1061, 234] on button "You can close this modal content with the ESC key" at bounding box center [1063, 222] width 35 height 35
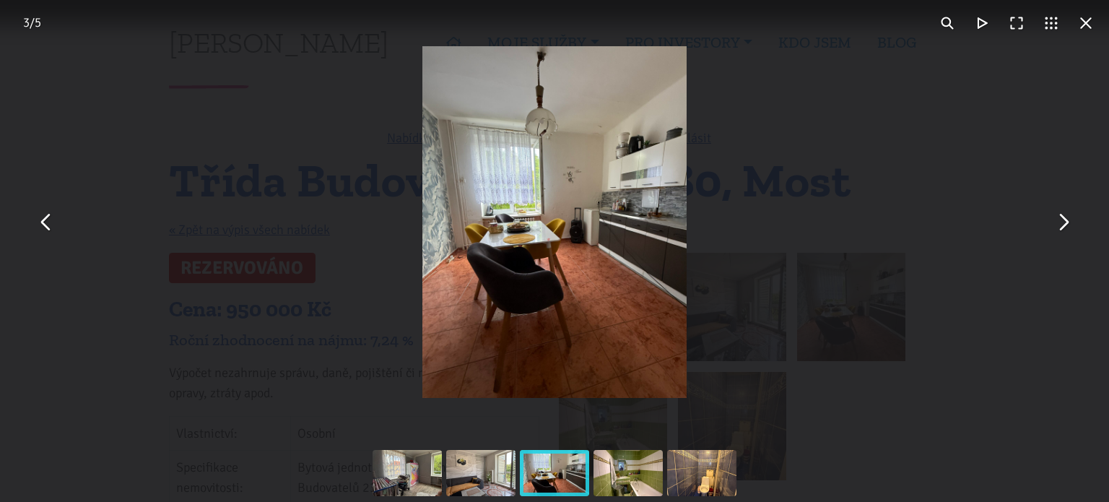
click at [1061, 234] on button "You can close this modal content with the ESC key" at bounding box center [1063, 222] width 35 height 35
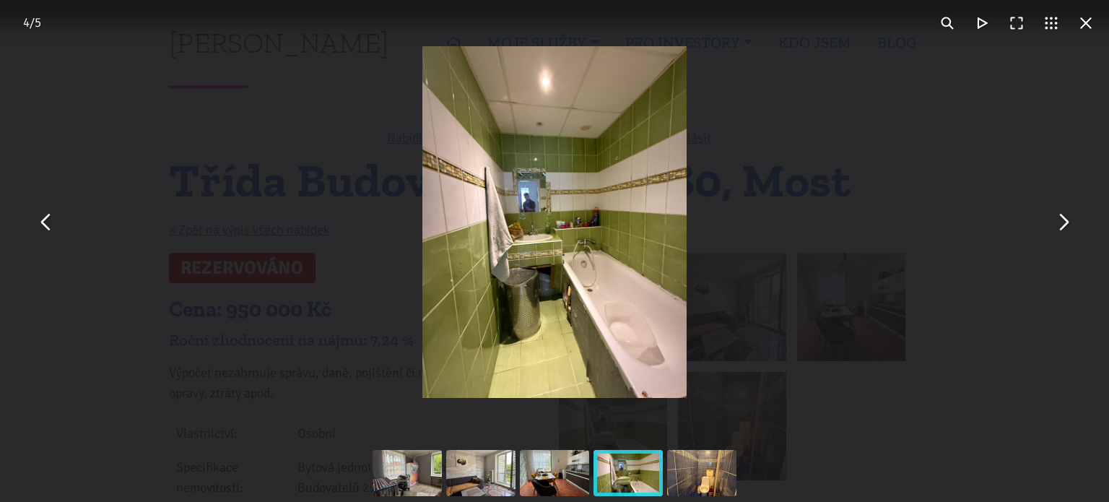
click at [1061, 234] on button "You can close this modal content with the ESC key" at bounding box center [1063, 222] width 35 height 35
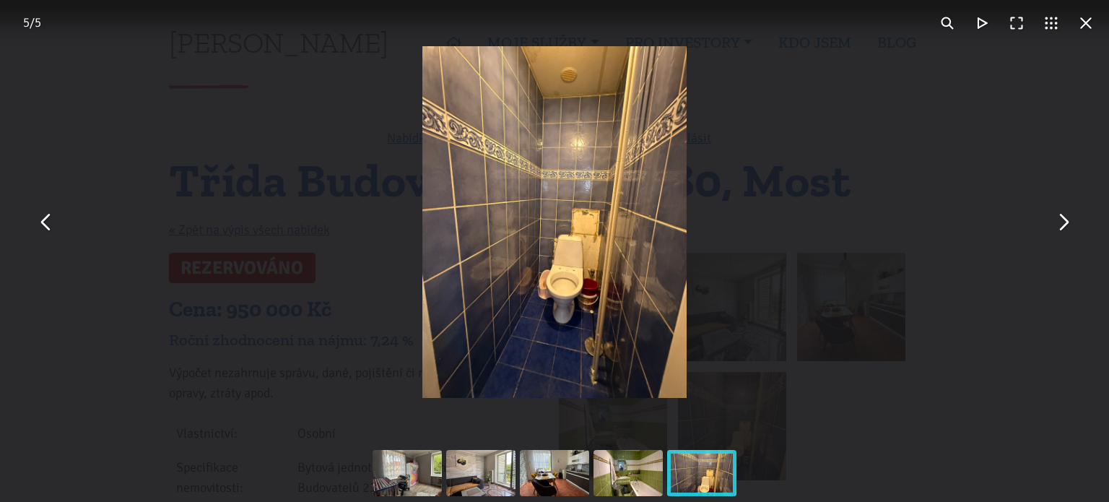
click at [1061, 234] on button "You can close this modal content with the ESC key" at bounding box center [1063, 222] width 35 height 35
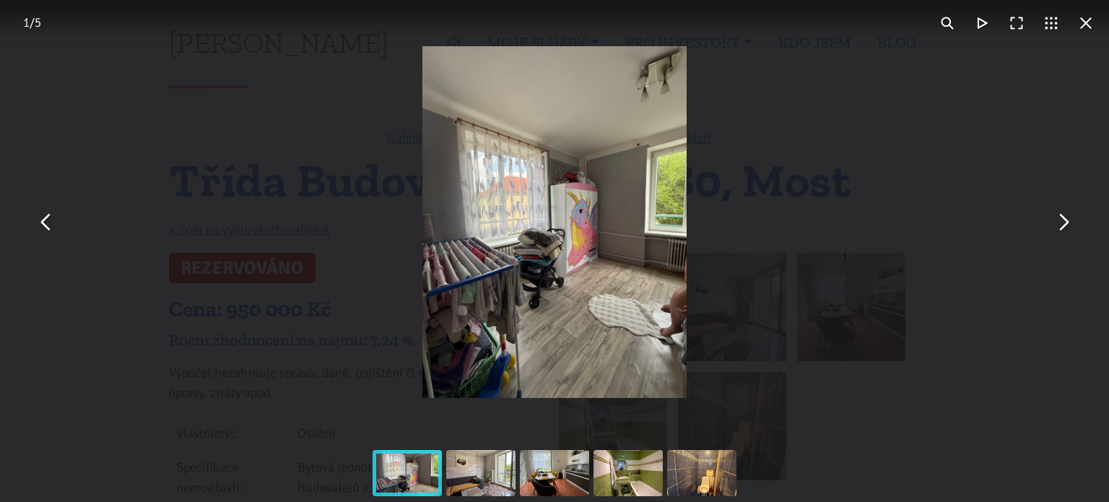
click at [1061, 234] on button "You can close this modal content with the ESC key" at bounding box center [1063, 222] width 35 height 35
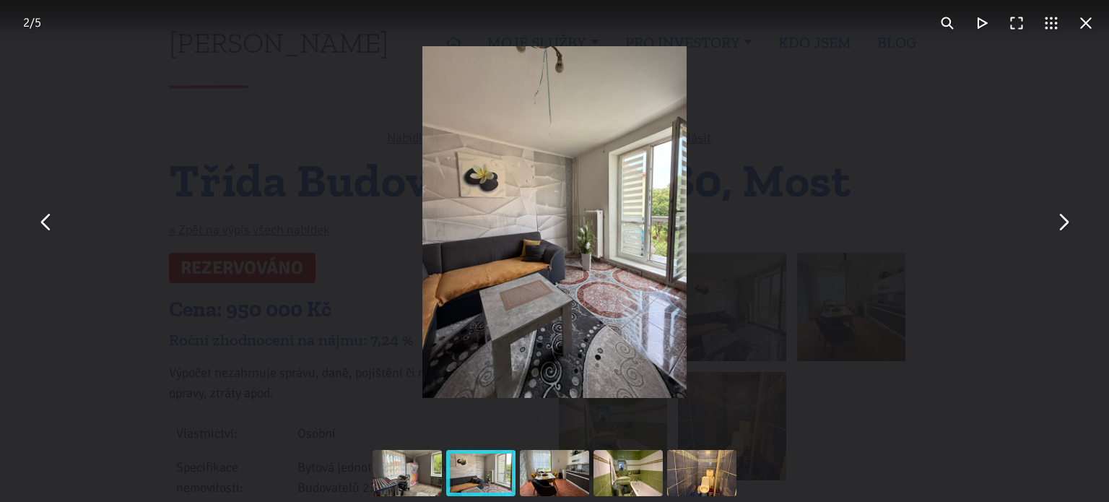
click at [1061, 234] on button "You can close this modal content with the ESC key" at bounding box center [1063, 222] width 35 height 35
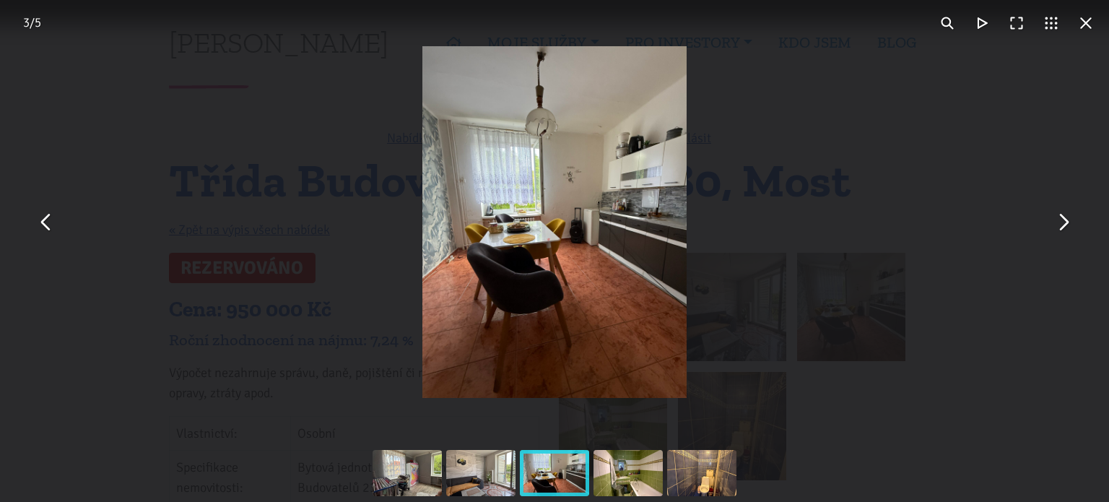
click at [1090, 27] on button "You can close this modal content with the ESC key" at bounding box center [1086, 23] width 35 height 35
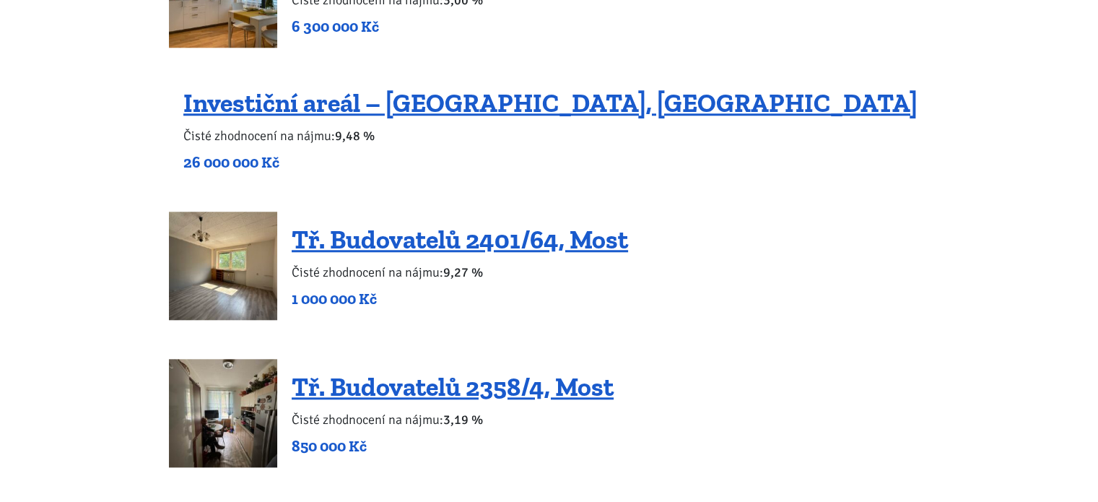
scroll to position [1334, 0]
drag, startPoint x: 0, startPoint y: 0, endPoint x: 510, endPoint y: 243, distance: 564.5
click at [510, 243] on link "Tř. Budovatelů 2401/64, Most" at bounding box center [460, 239] width 336 height 31
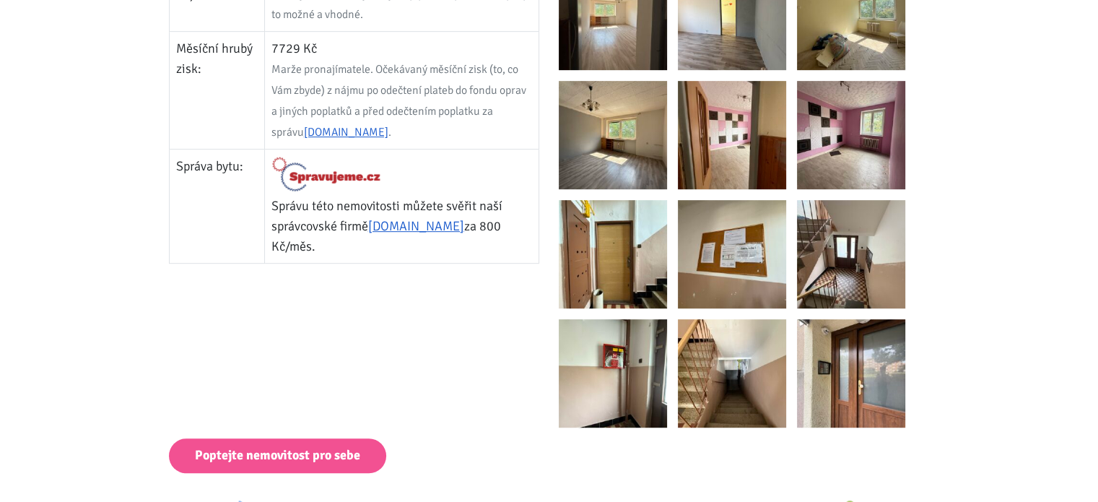
scroll to position [768, 0]
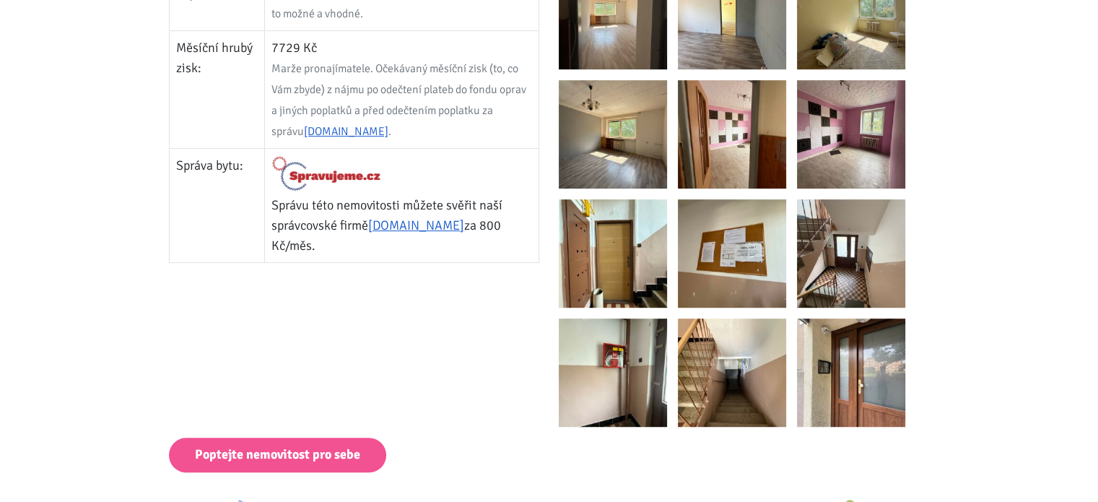
click at [614, 222] on img at bounding box center [613, 253] width 108 height 108
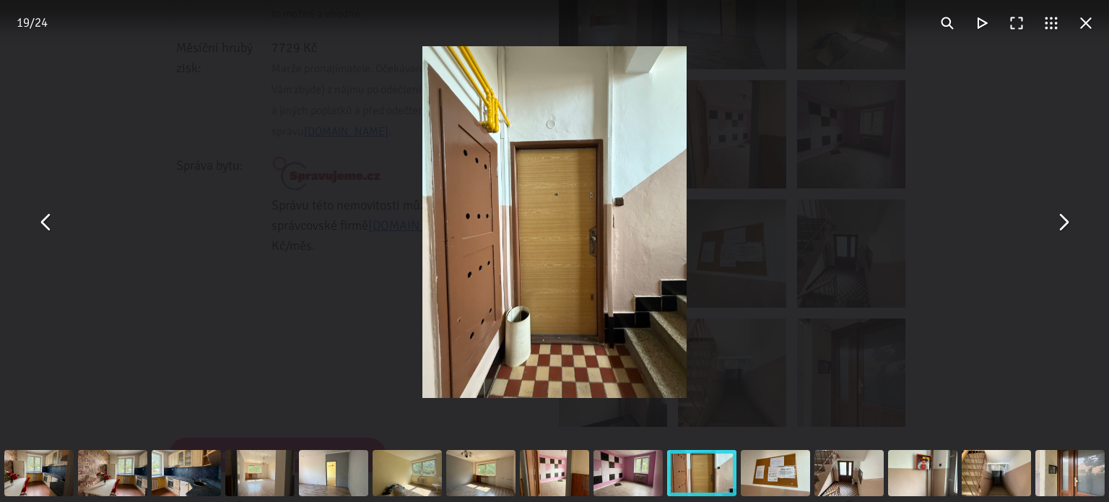
click at [1066, 230] on button "You can close this modal content with the ESC key" at bounding box center [1063, 222] width 35 height 35
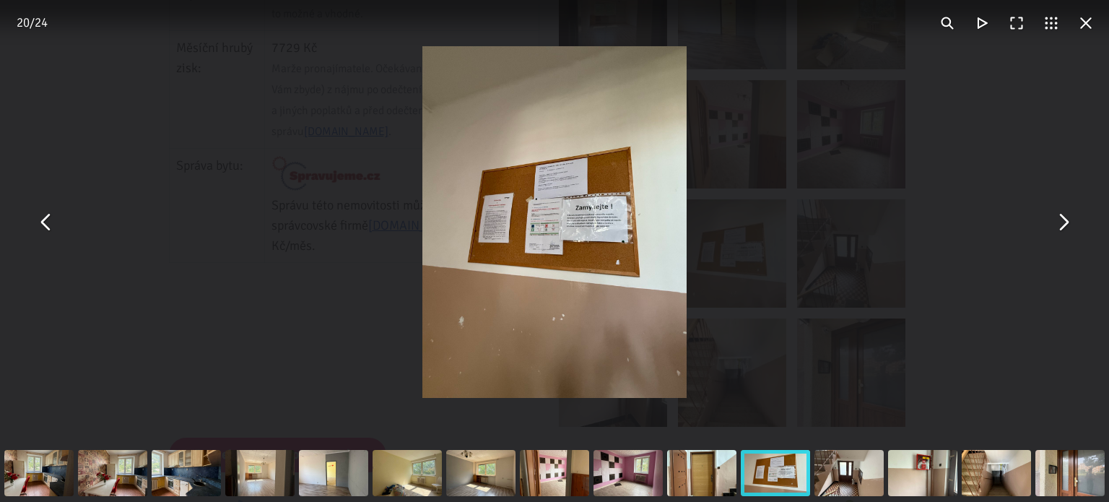
click at [1066, 230] on button "You can close this modal content with the ESC key" at bounding box center [1063, 222] width 35 height 35
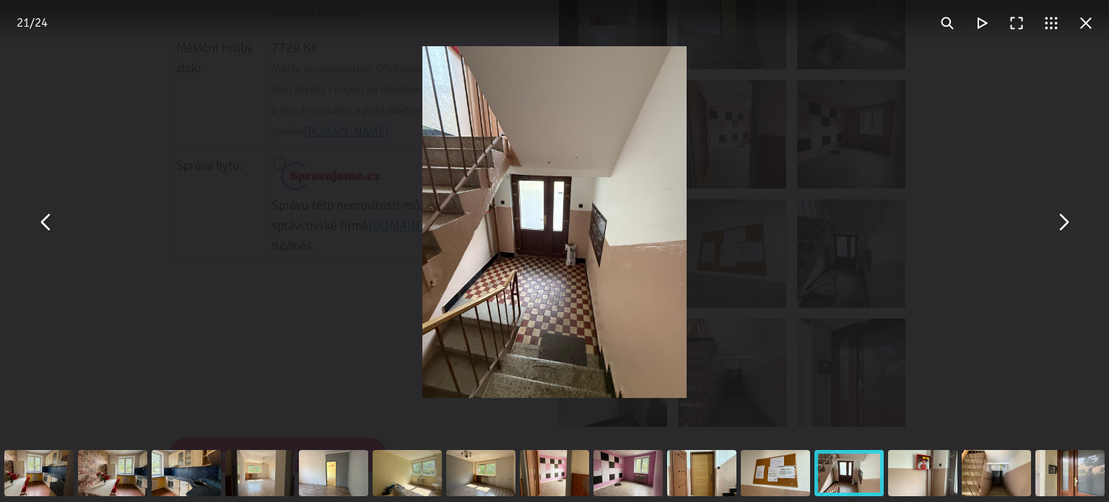
click at [1066, 230] on button "You can close this modal content with the ESC key" at bounding box center [1063, 222] width 35 height 35
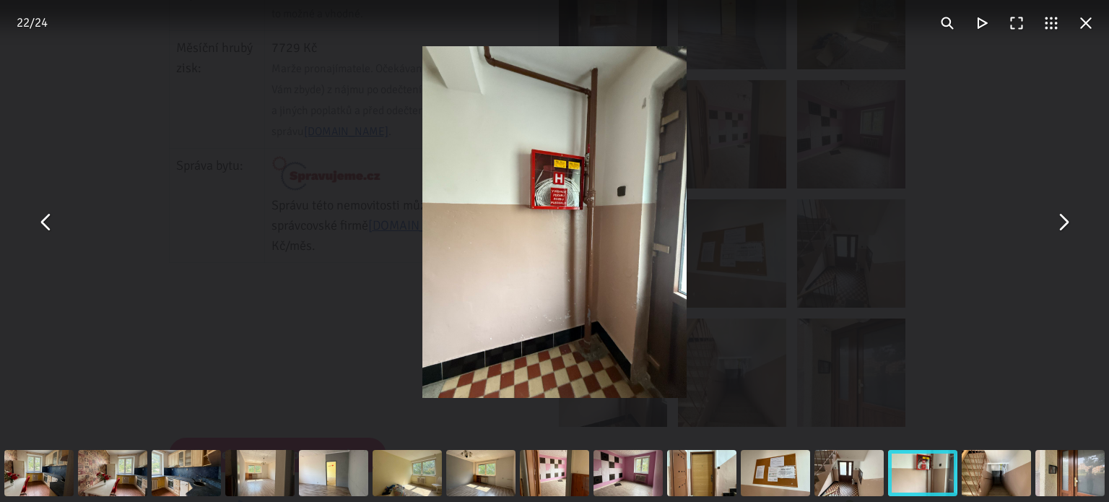
click at [1066, 230] on button "You can close this modal content with the ESC key" at bounding box center [1063, 222] width 35 height 35
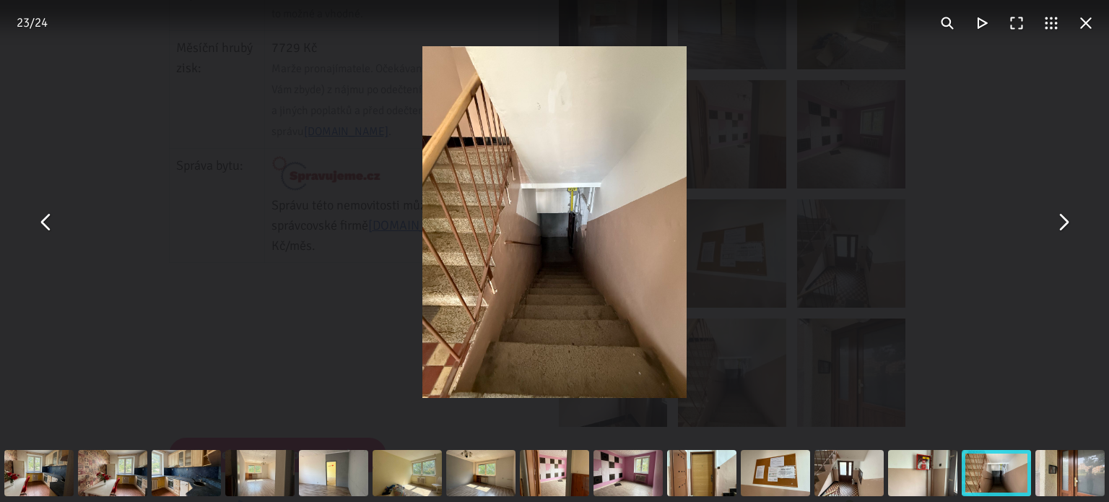
click at [1066, 230] on button "You can close this modal content with the ESC key" at bounding box center [1063, 222] width 35 height 35
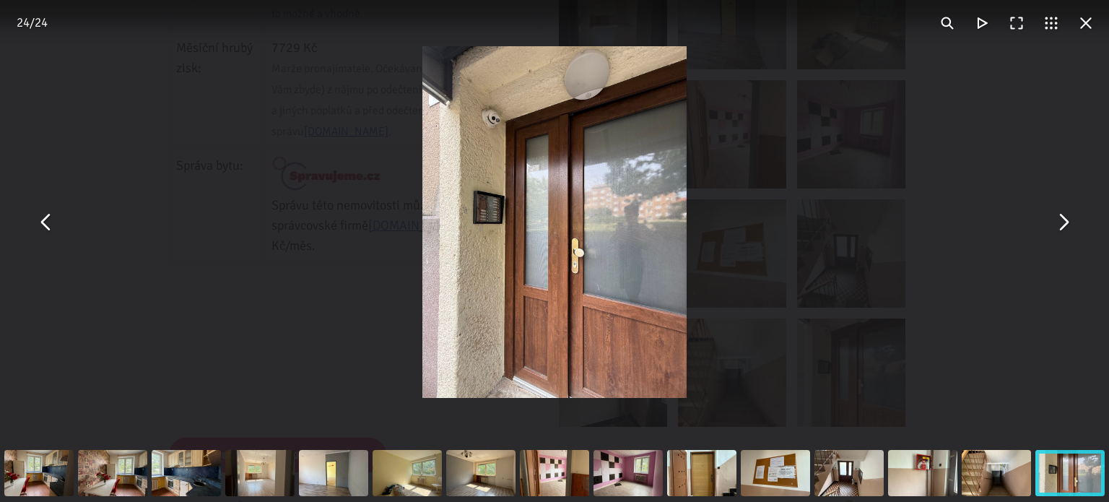
click at [1066, 230] on button "You can close this modal content with the ESC key" at bounding box center [1063, 222] width 35 height 35
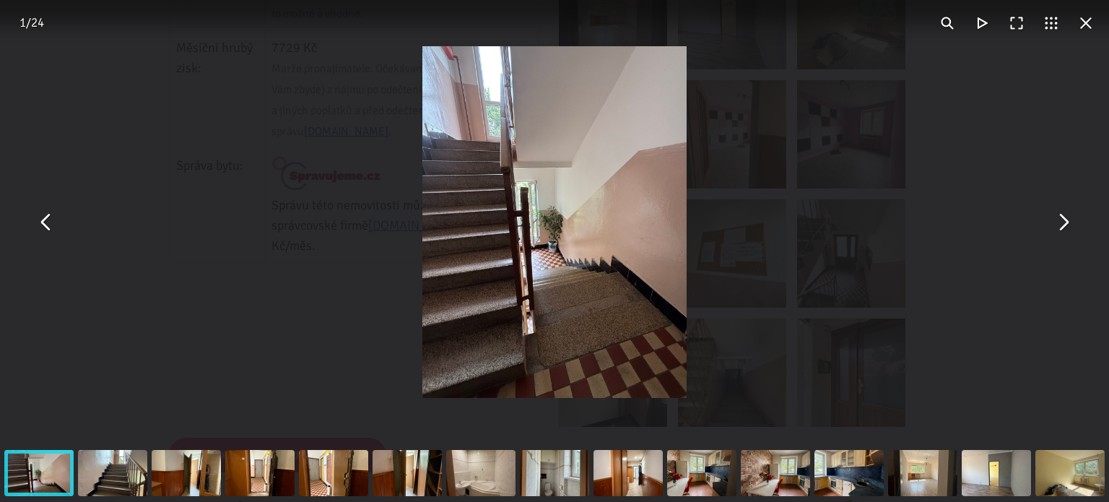
click at [1066, 230] on button "You can close this modal content with the ESC key" at bounding box center [1063, 222] width 35 height 35
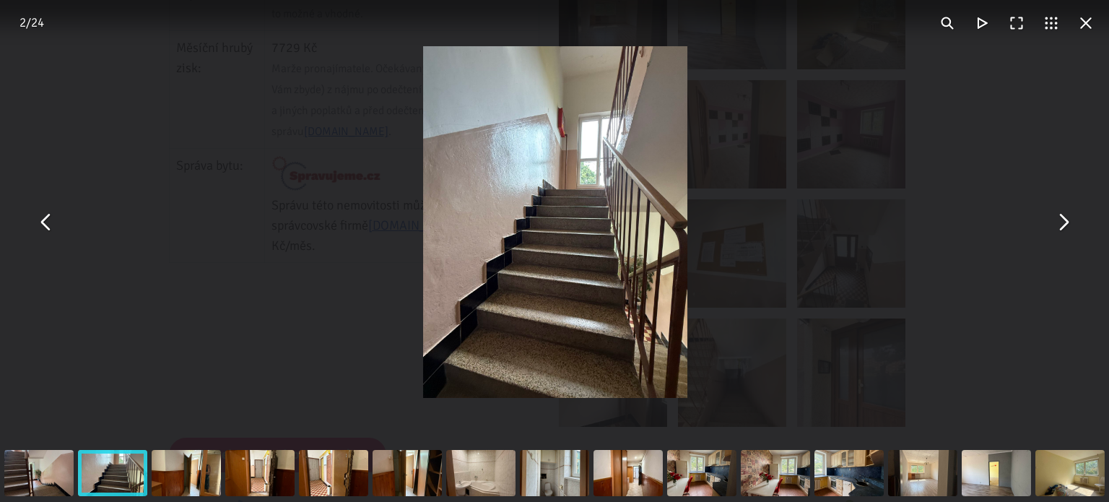
click at [1066, 230] on button "You can close this modal content with the ESC key" at bounding box center [1063, 222] width 35 height 35
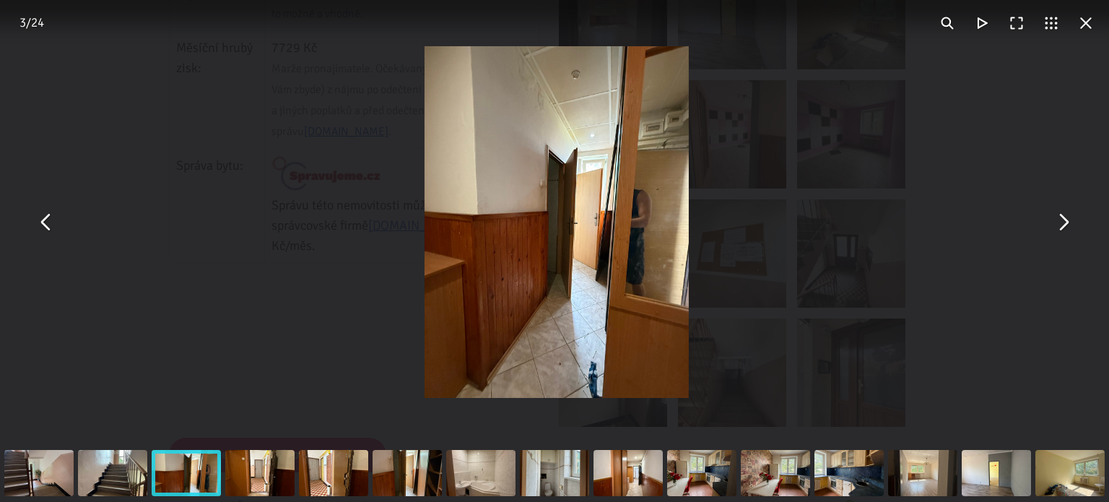
click at [1066, 230] on button "You can close this modal content with the ESC key" at bounding box center [1063, 222] width 35 height 35
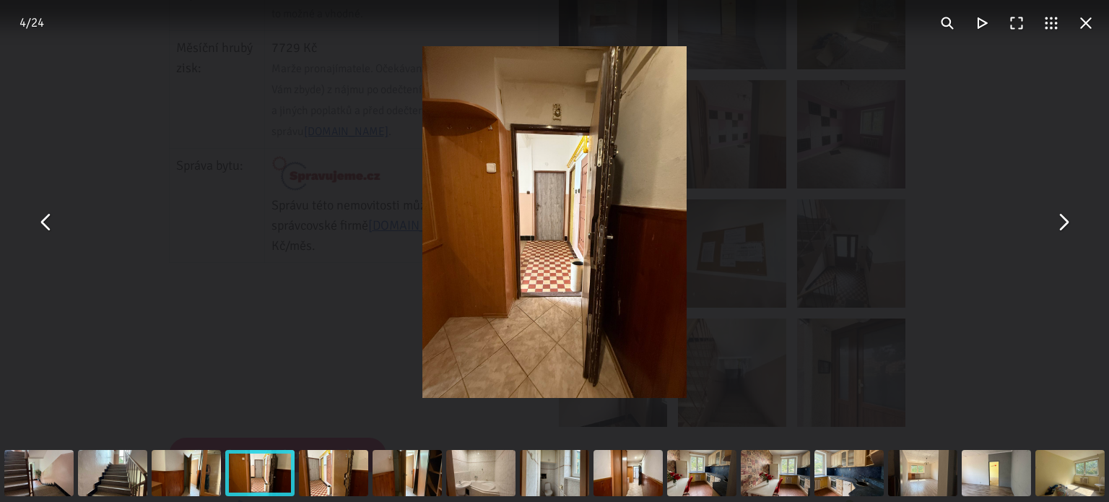
click at [1066, 230] on button "You can close this modal content with the ESC key" at bounding box center [1063, 222] width 35 height 35
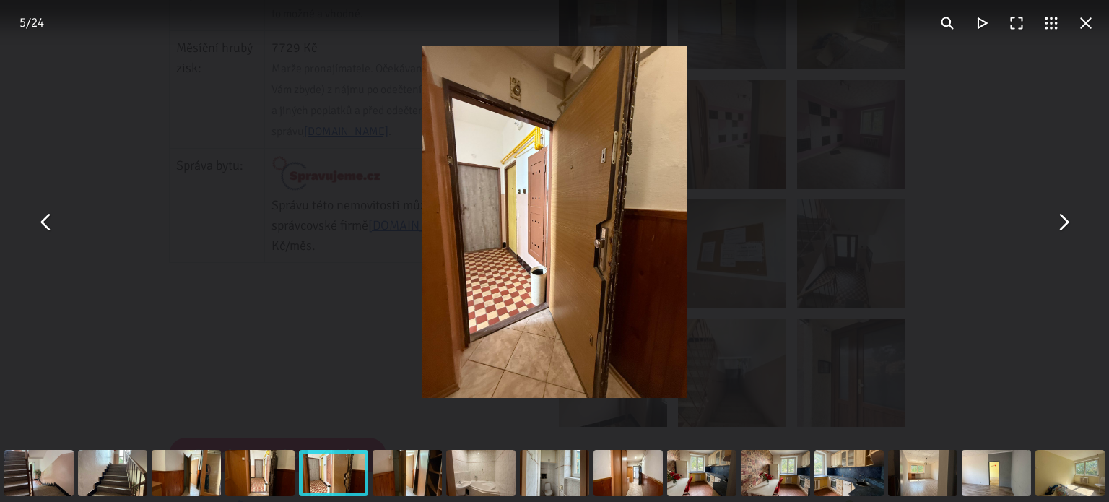
click at [1066, 230] on button "You can close this modal content with the ESC key" at bounding box center [1063, 222] width 35 height 35
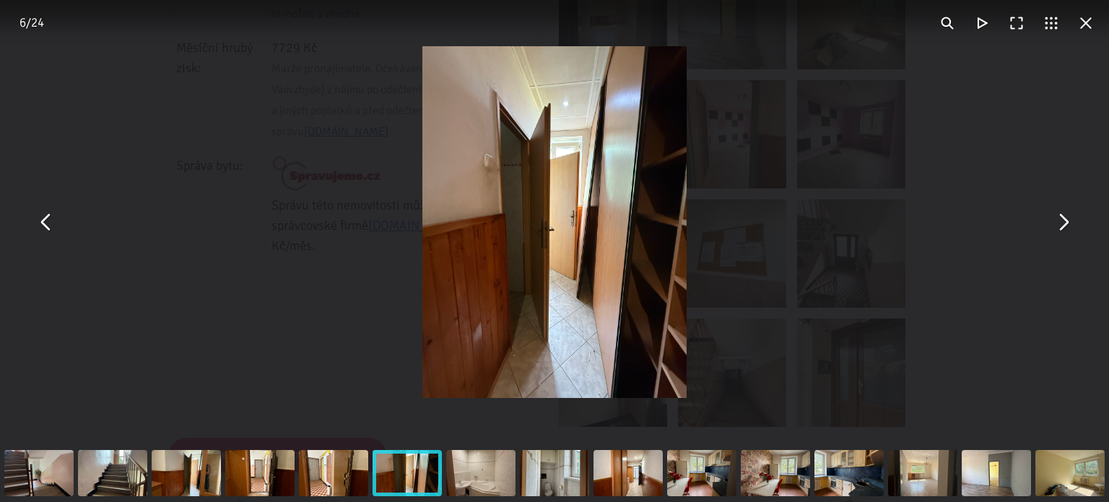
click at [1066, 230] on button "You can close this modal content with the ESC key" at bounding box center [1063, 222] width 35 height 35
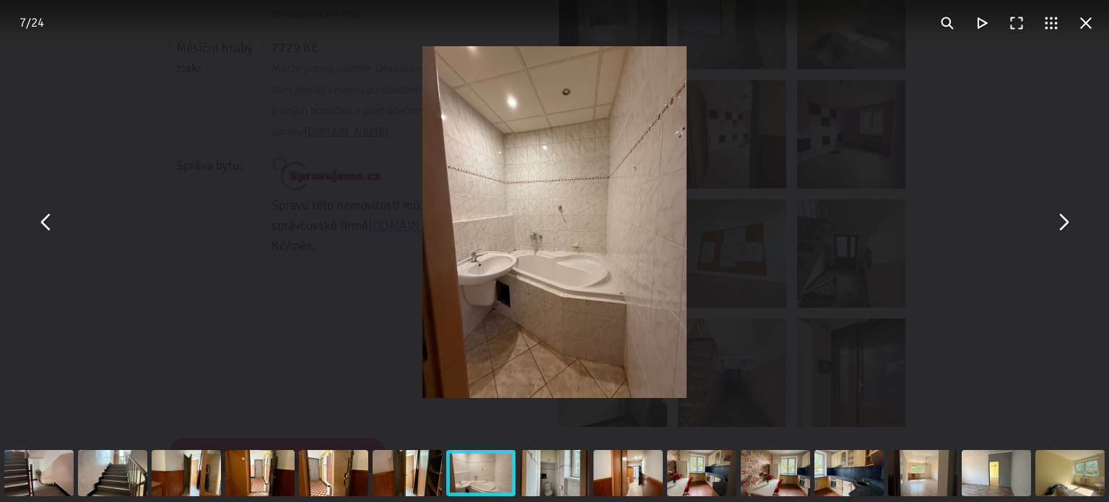
click at [1066, 230] on button "You can close this modal content with the ESC key" at bounding box center [1063, 222] width 35 height 35
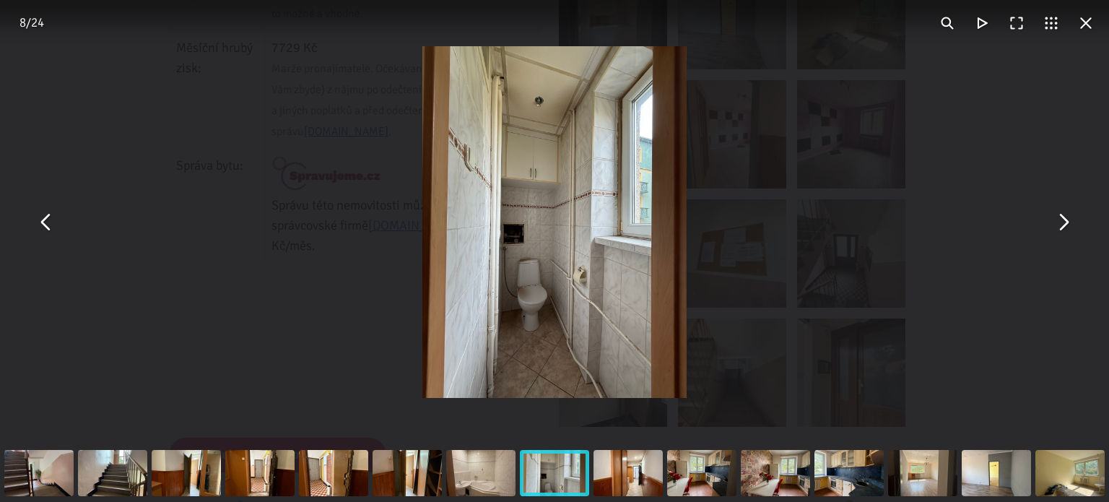
click at [1066, 230] on button "You can close this modal content with the ESC key" at bounding box center [1063, 222] width 35 height 35
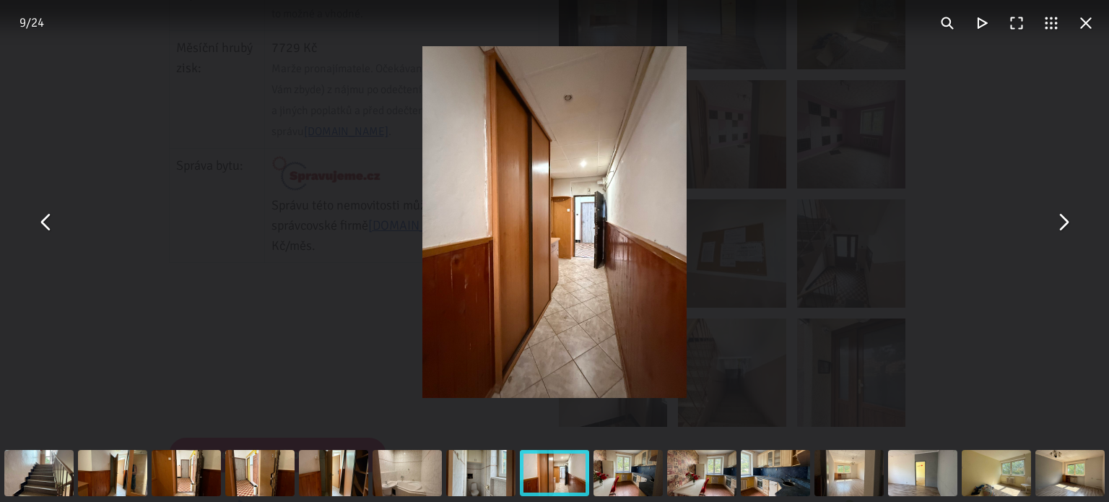
click at [1066, 230] on button "You can close this modal content with the ESC key" at bounding box center [1063, 222] width 35 height 35
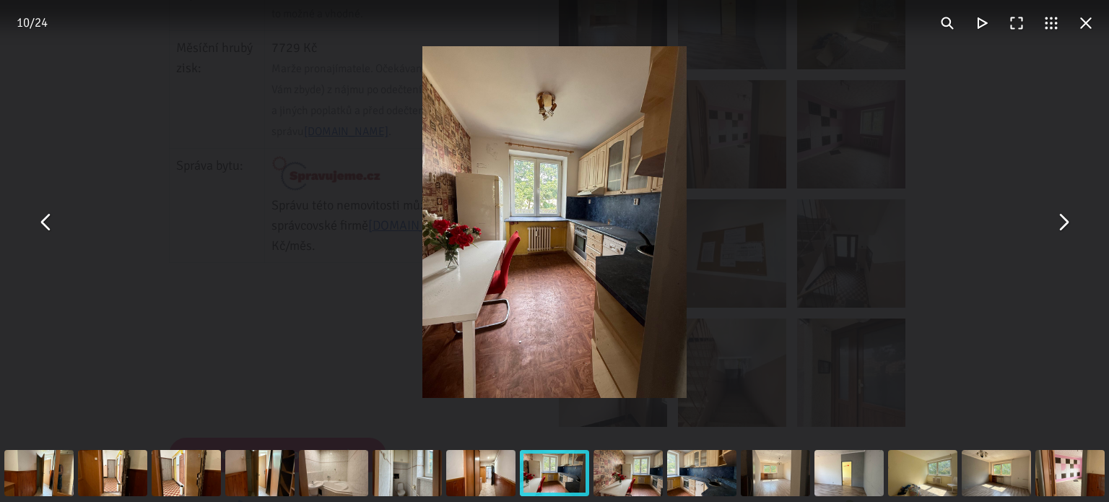
click at [1066, 230] on button "You can close this modal content with the ESC key" at bounding box center [1063, 222] width 35 height 35
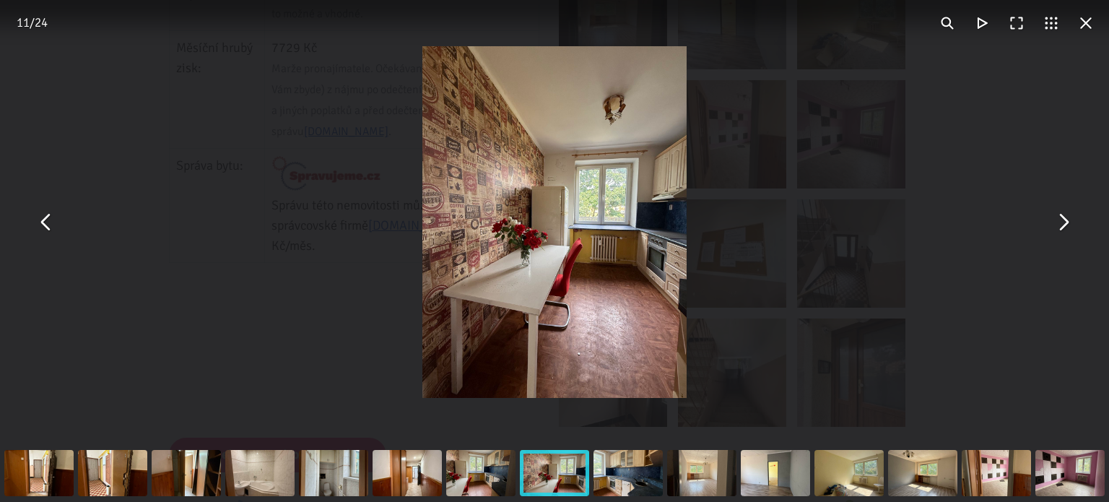
click at [1066, 230] on button "You can close this modal content with the ESC key" at bounding box center [1063, 222] width 35 height 35
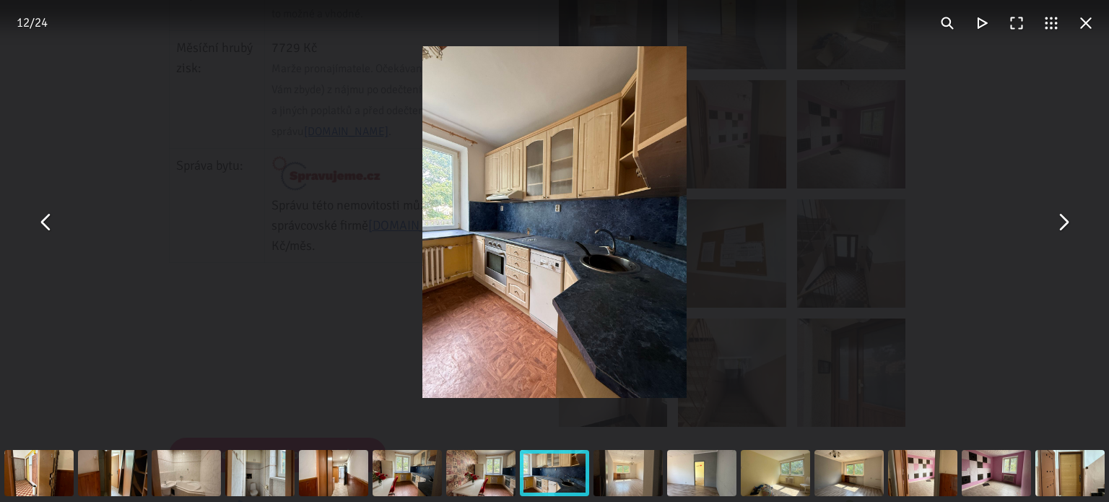
click at [1066, 230] on button "You can close this modal content with the ESC key" at bounding box center [1063, 222] width 35 height 35
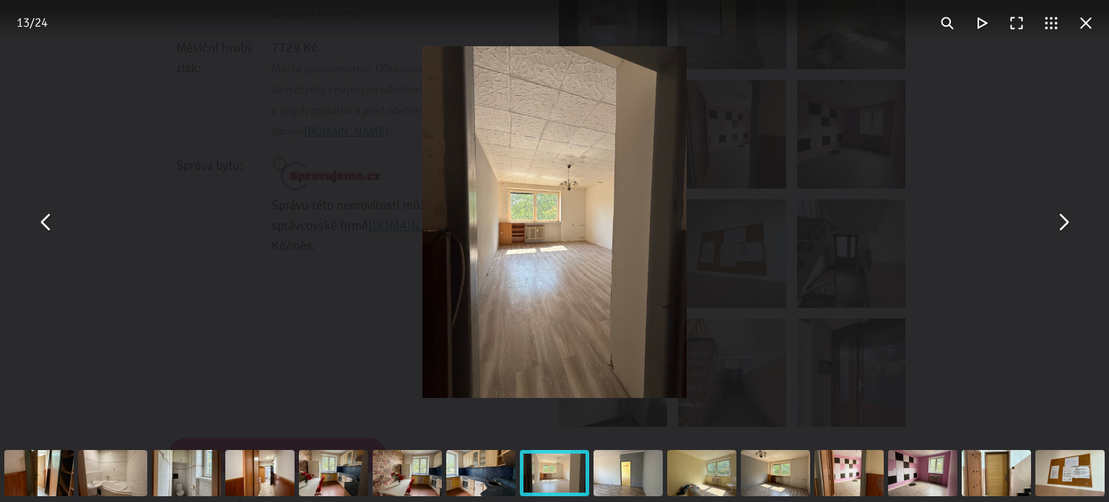
click at [1066, 230] on button "You can close this modal content with the ESC key" at bounding box center [1063, 222] width 35 height 35
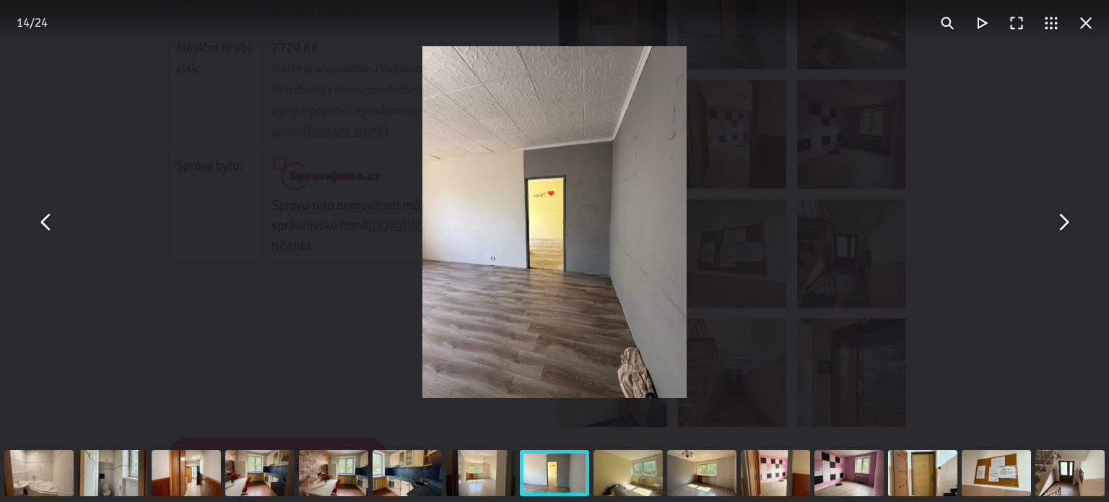
click at [1066, 230] on button "You can close this modal content with the ESC key" at bounding box center [1063, 222] width 35 height 35
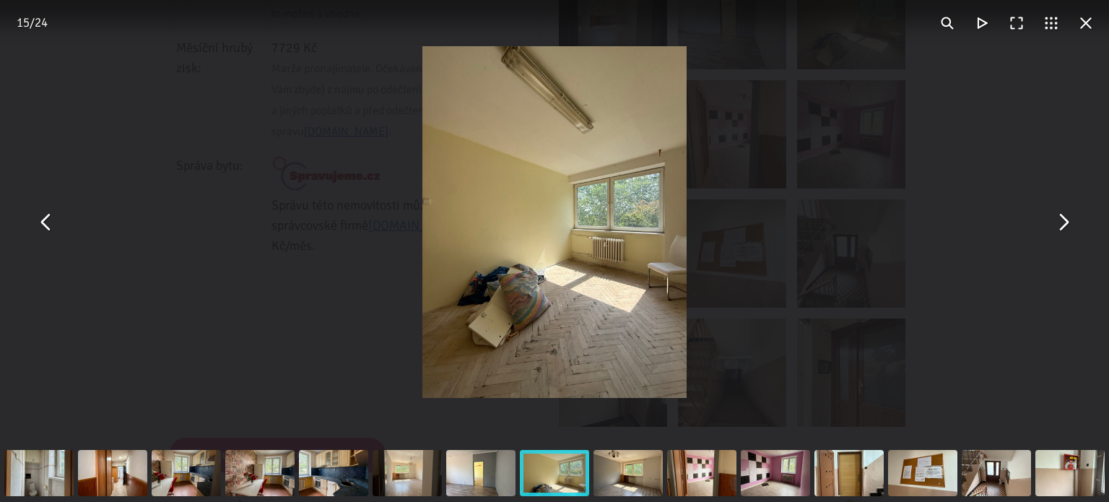
click at [1066, 230] on button "You can close this modal content with the ESC key" at bounding box center [1063, 222] width 35 height 35
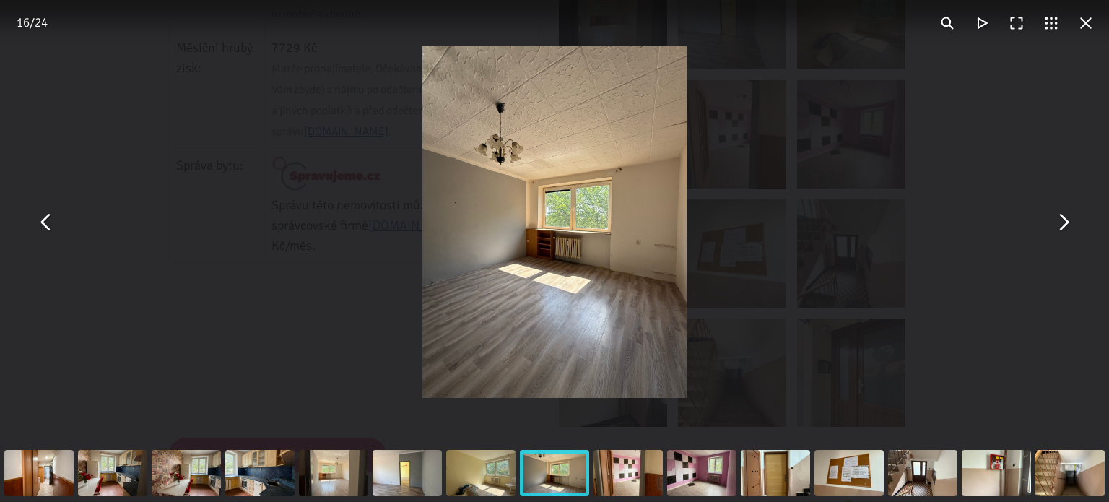
click at [1066, 230] on button "You can close this modal content with the ESC key" at bounding box center [1063, 222] width 35 height 35
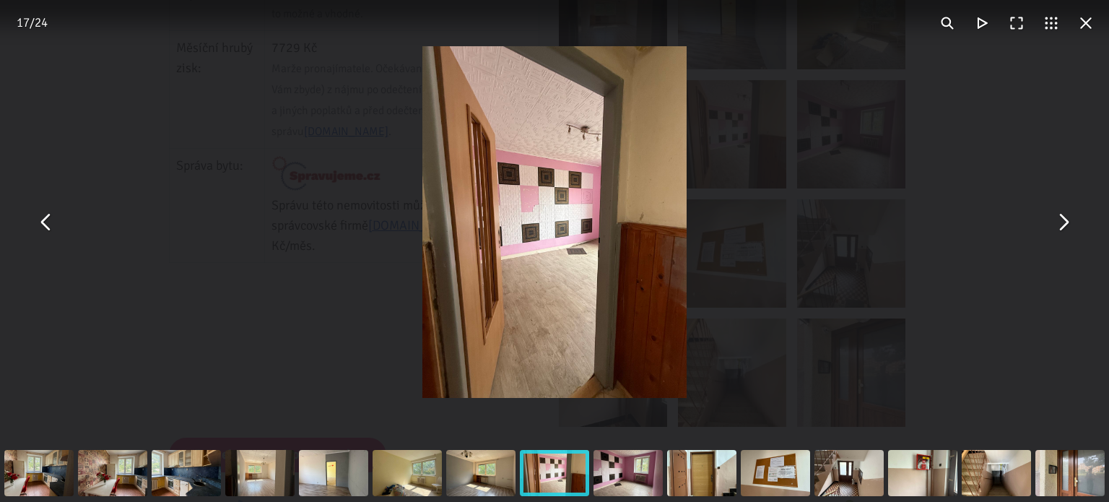
click at [1066, 230] on button "You can close this modal content with the ESC key" at bounding box center [1063, 222] width 35 height 35
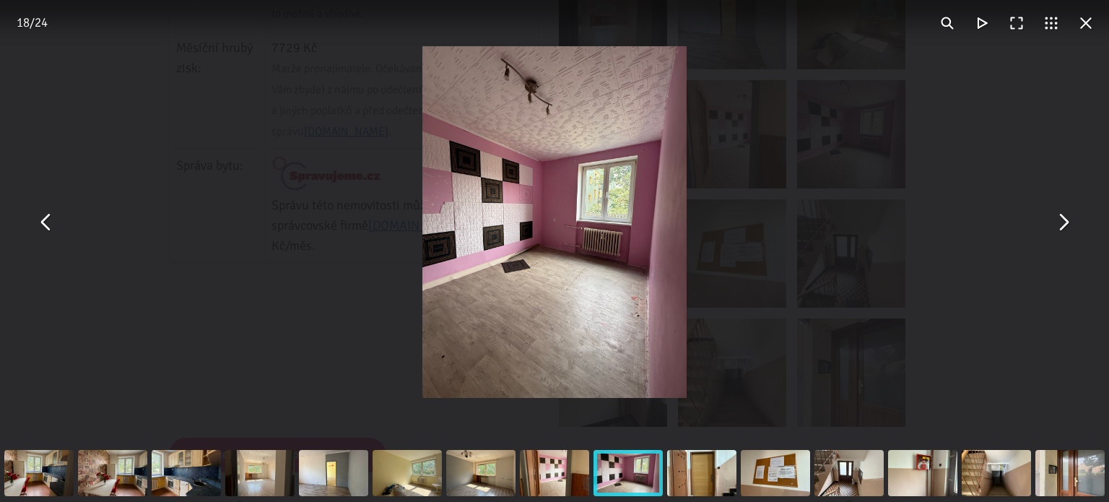
click at [1066, 230] on button "You can close this modal content with the ESC key" at bounding box center [1063, 222] width 35 height 35
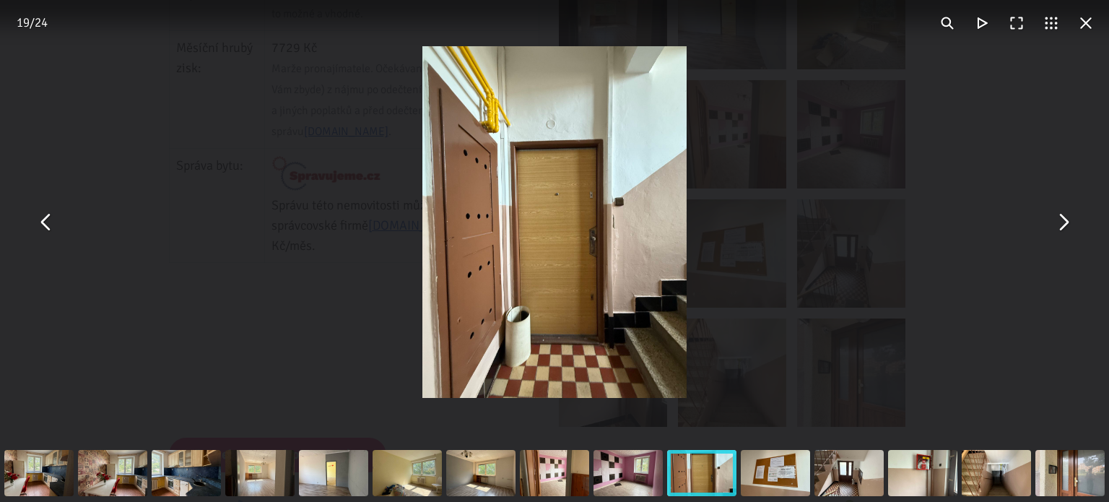
click at [1066, 230] on button "You can close this modal content with the ESC key" at bounding box center [1063, 222] width 35 height 35
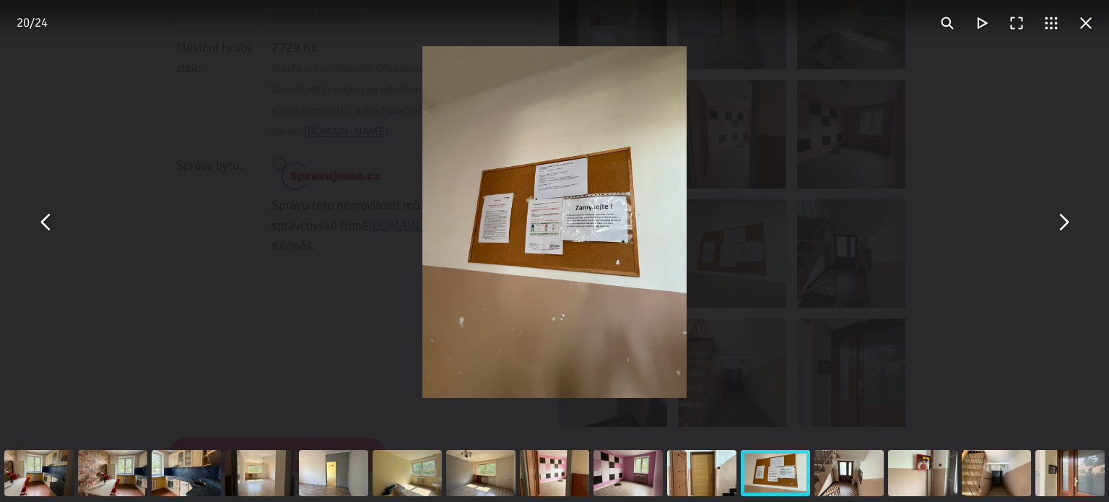
click at [1066, 230] on button "You can close this modal content with the ESC key" at bounding box center [1063, 222] width 35 height 35
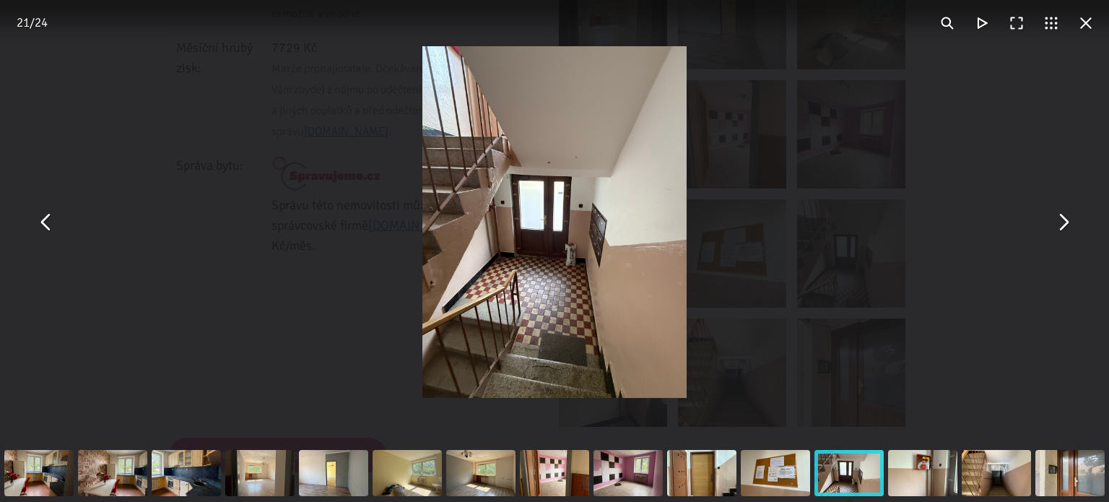
click at [1090, 19] on button "You can close this modal content with the ESC key" at bounding box center [1086, 23] width 35 height 35
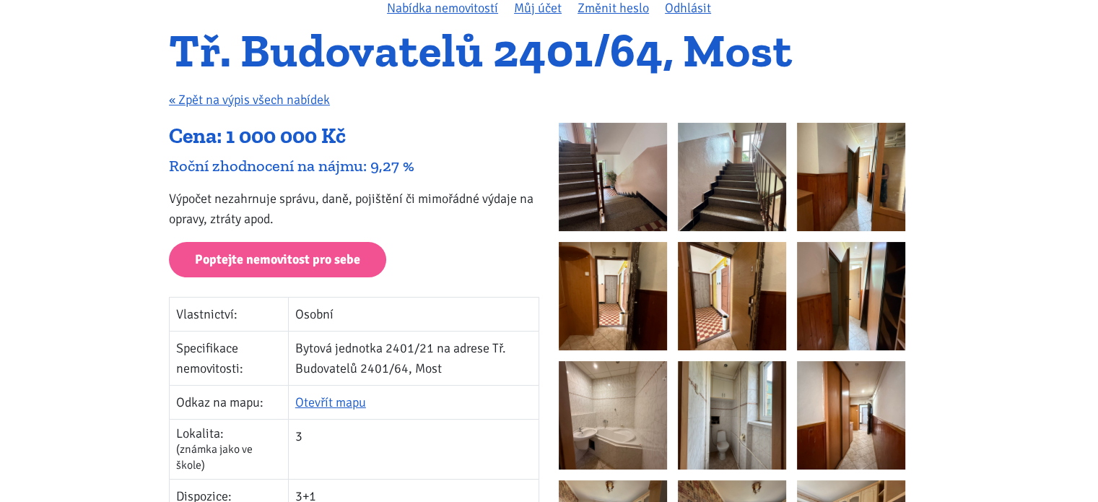
scroll to position [130, 0]
click at [318, 401] on link "Otevřít mapu" at bounding box center [330, 402] width 71 height 16
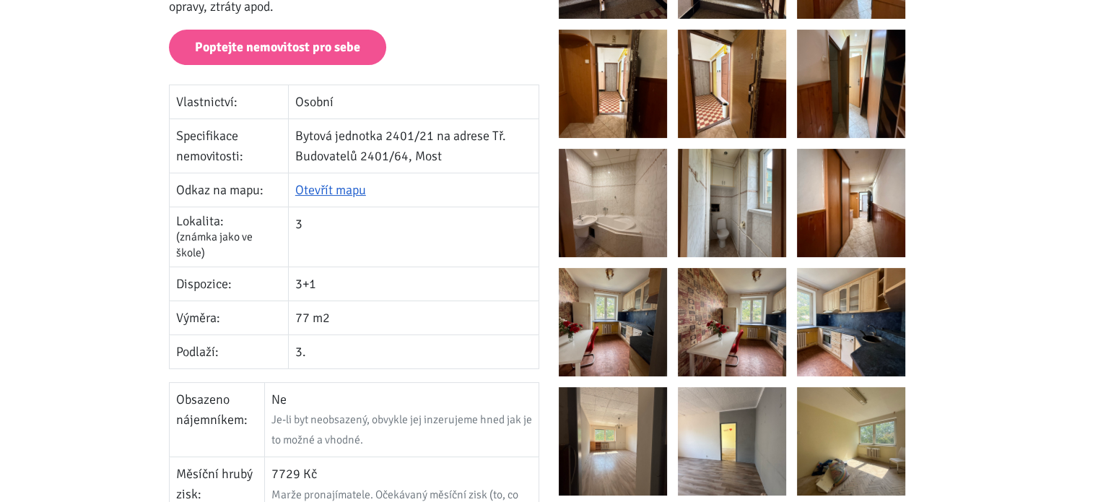
scroll to position [0, 0]
